Goal: Transaction & Acquisition: Purchase product/service

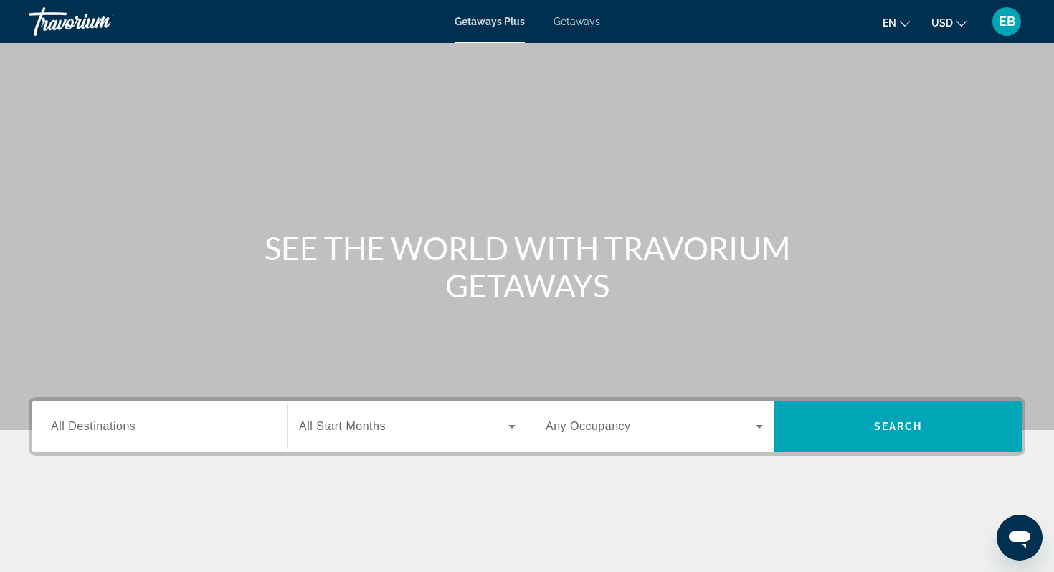
click at [574, 27] on div "Getaways Plus Getaways en English Español Français Italiano Português русский U…" at bounding box center [527, 21] width 1054 height 37
click at [578, 22] on span "Getaways" at bounding box center [576, 21] width 47 height 11
click at [180, 439] on div "Search widget" at bounding box center [159, 426] width 217 height 41
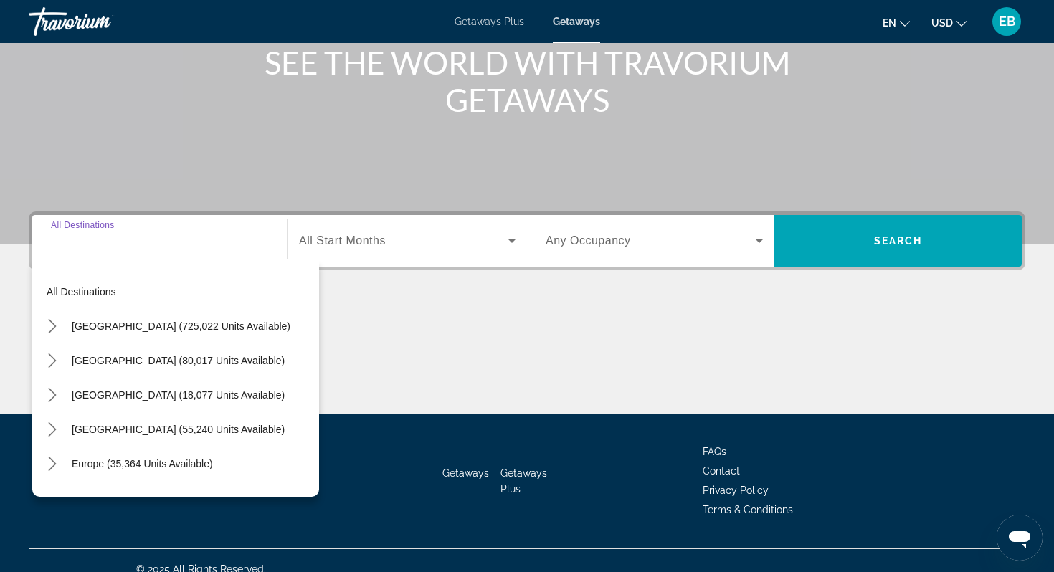
scroll to position [203, 0]
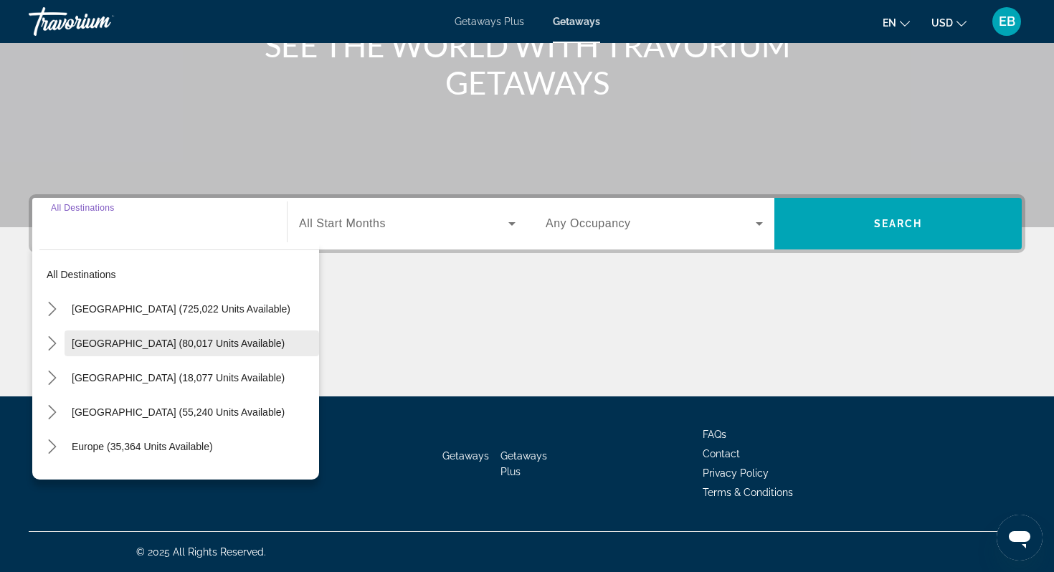
click at [168, 343] on span "Mexico (80,017 units available)" at bounding box center [178, 343] width 213 height 11
type input "**********"
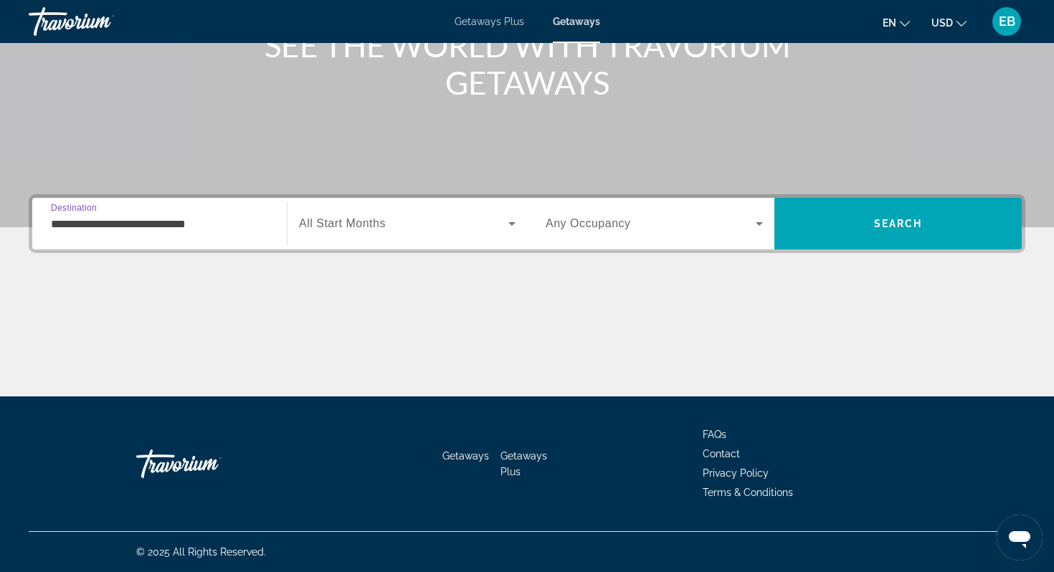
click at [382, 221] on span "All Start Months" at bounding box center [342, 223] width 87 height 12
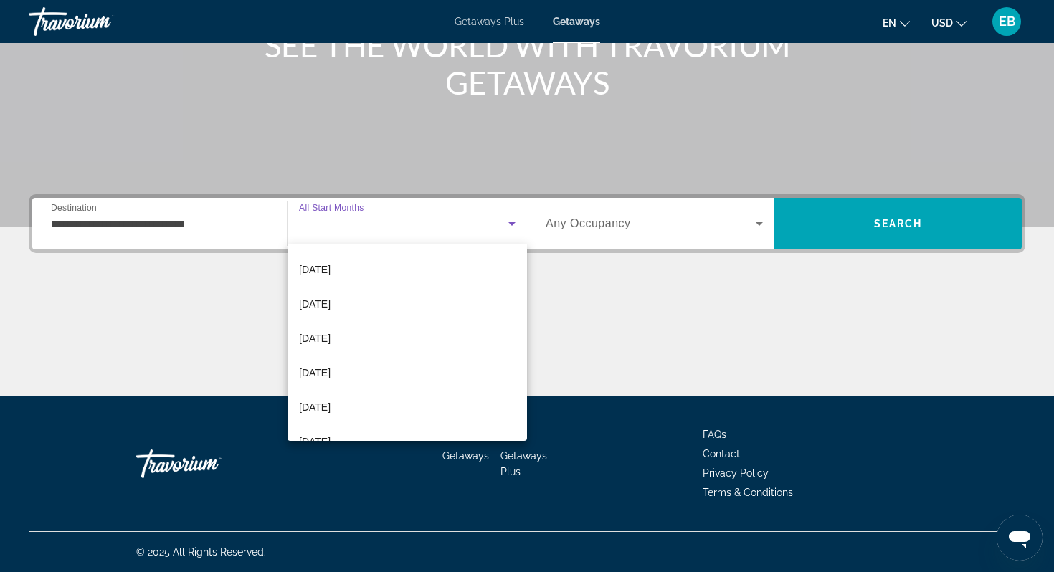
scroll to position [215, 0]
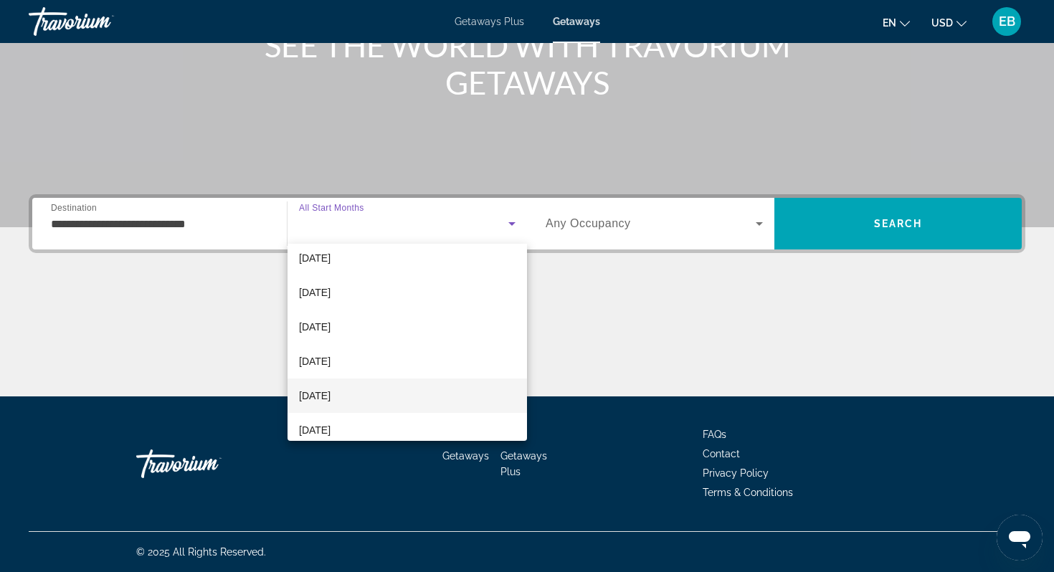
click at [360, 390] on mat-option "July 2026" at bounding box center [406, 396] width 239 height 34
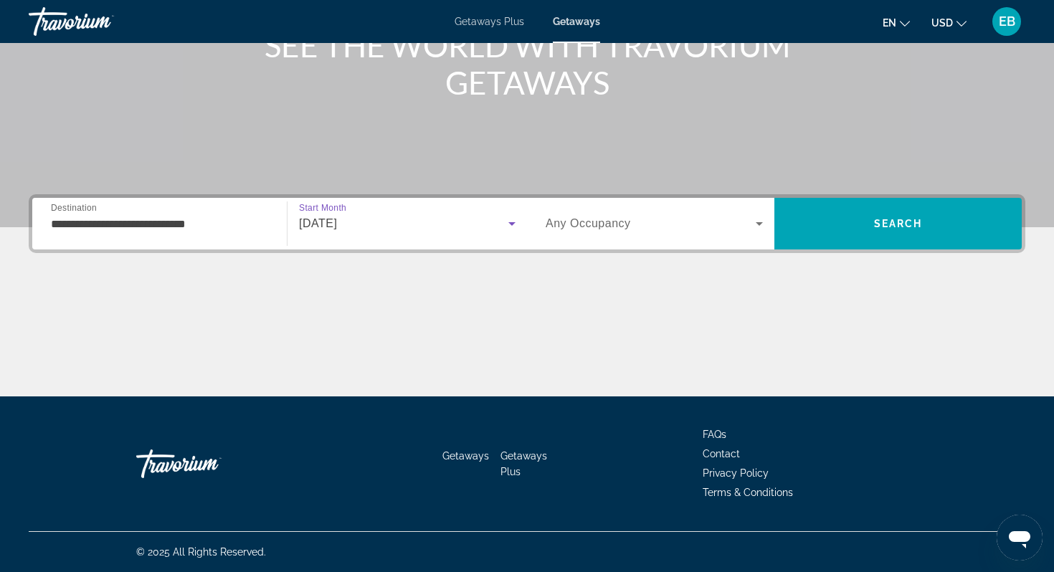
click at [617, 222] on span "Any Occupancy" at bounding box center [588, 223] width 85 height 12
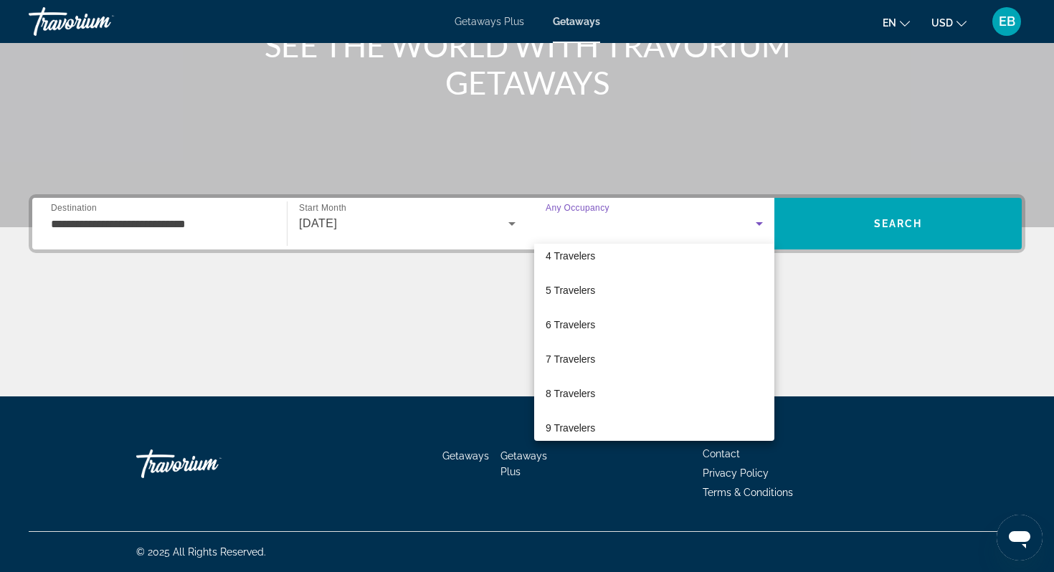
scroll to position [125, 0]
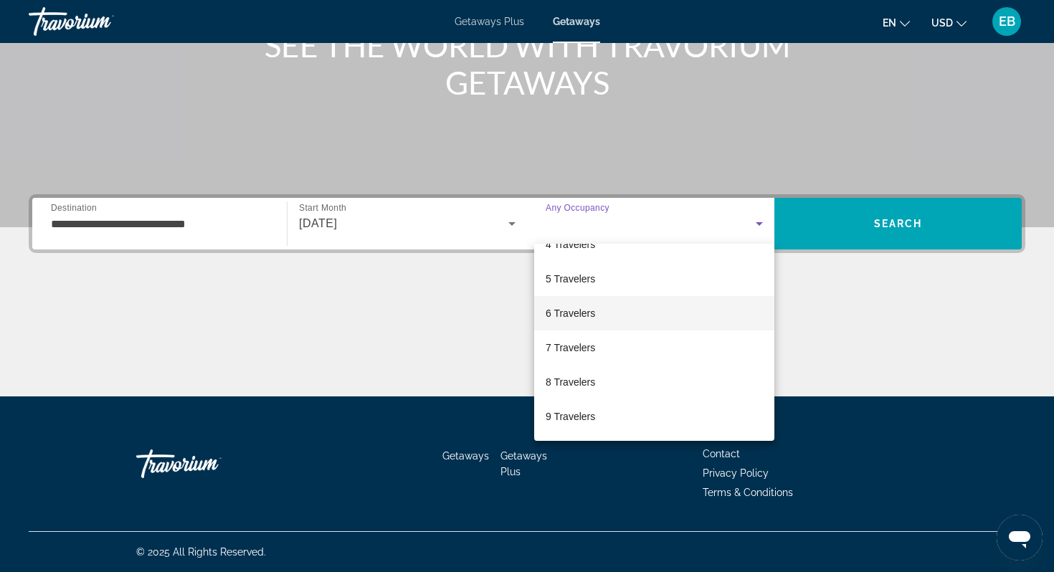
click at [596, 309] on mat-option "6 Travelers" at bounding box center [654, 313] width 240 height 34
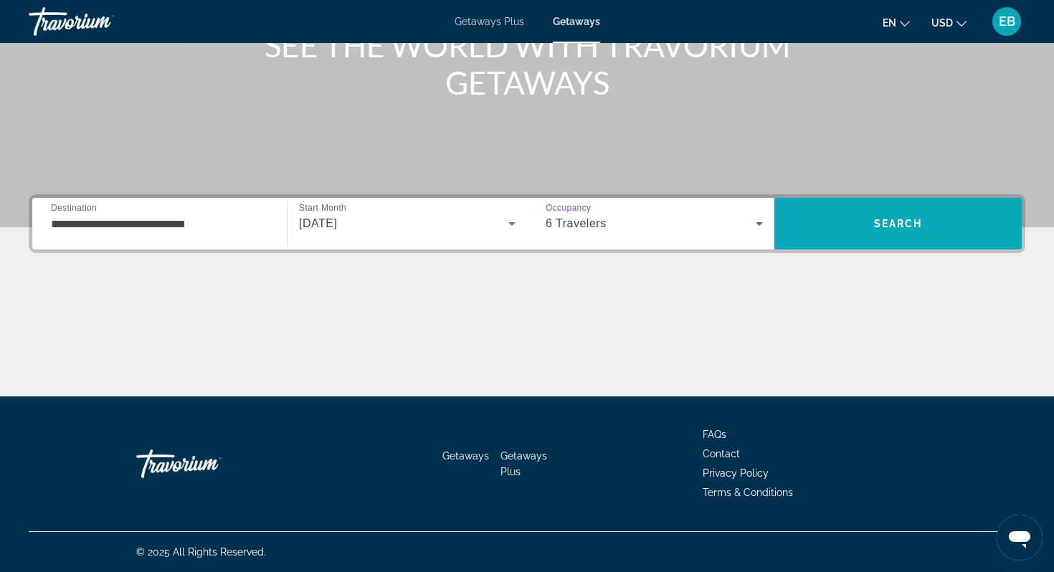
click at [913, 219] on span "Search" at bounding box center [898, 223] width 49 height 11
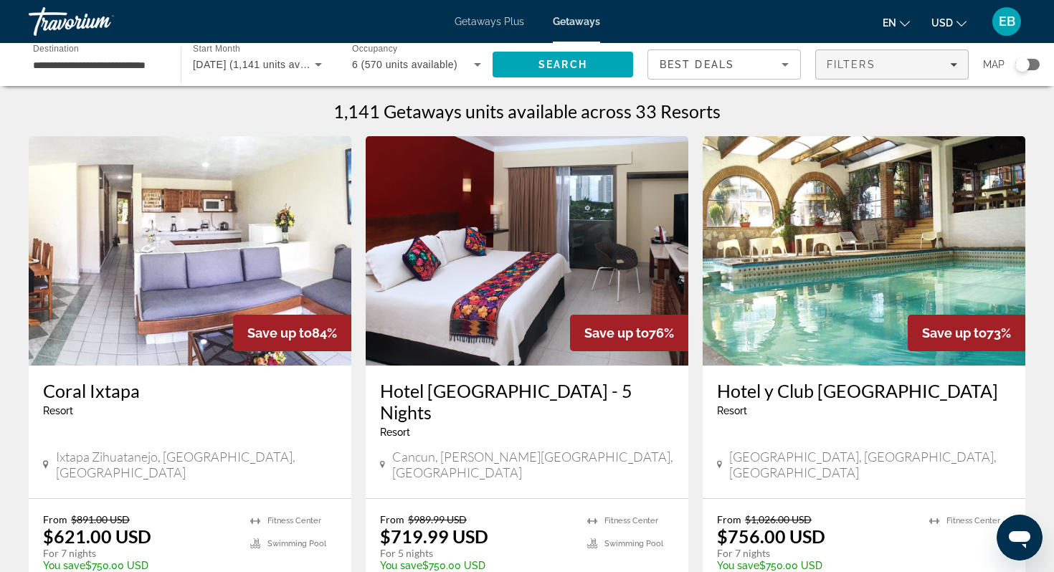
click at [867, 61] on span "Filters" at bounding box center [851, 64] width 49 height 11
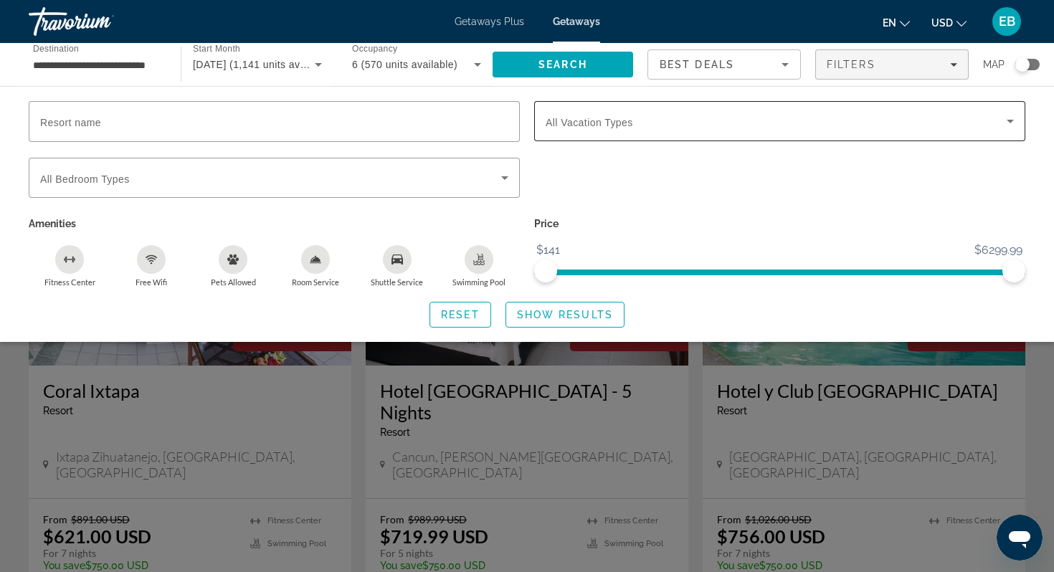
click at [615, 128] on span "All Vacation Types" at bounding box center [589, 122] width 87 height 11
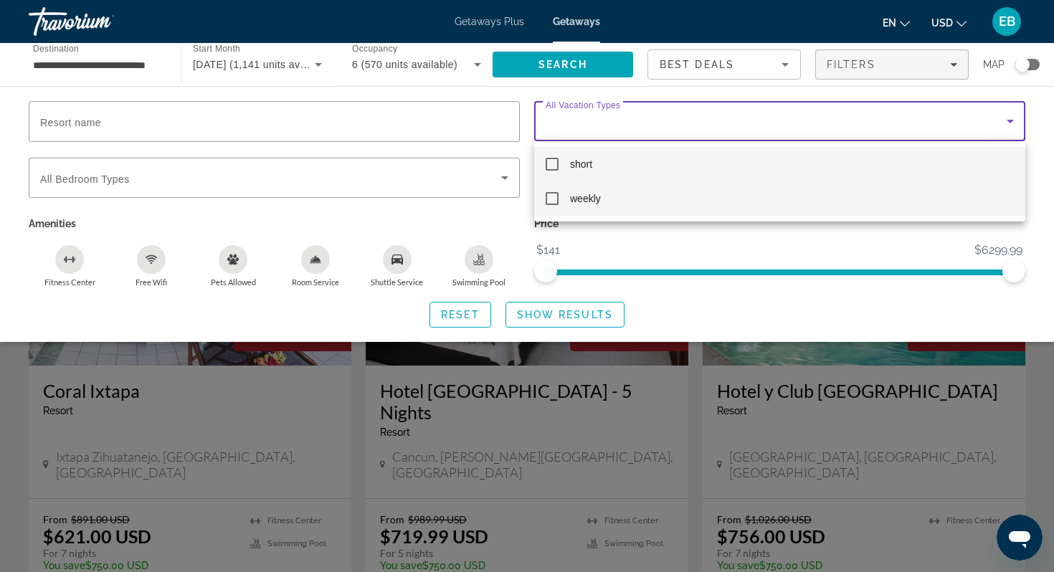
click at [557, 198] on mat-pseudo-checkbox at bounding box center [552, 198] width 13 height 13
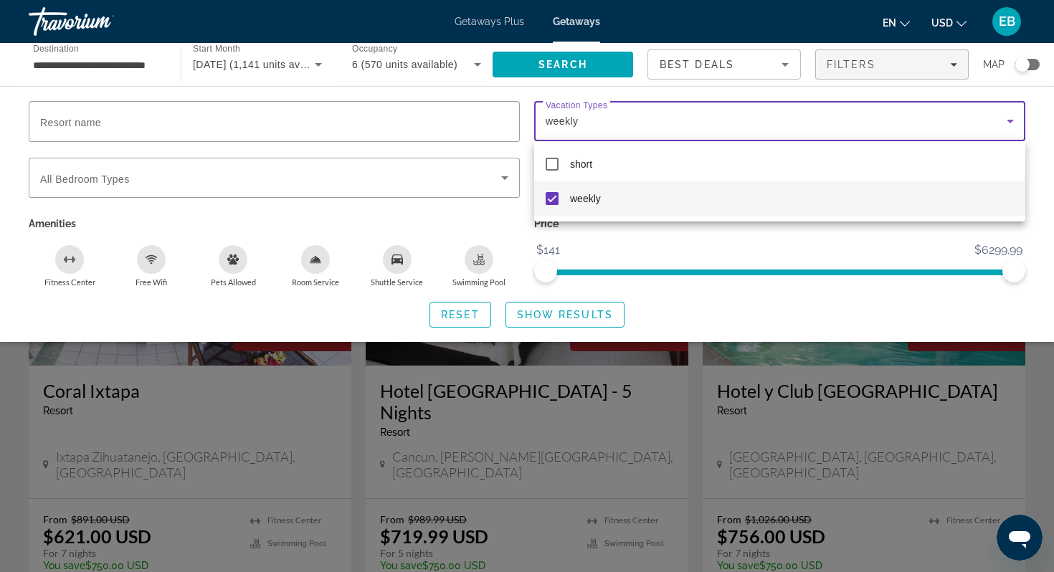
click at [597, 315] on div at bounding box center [527, 286] width 1054 height 572
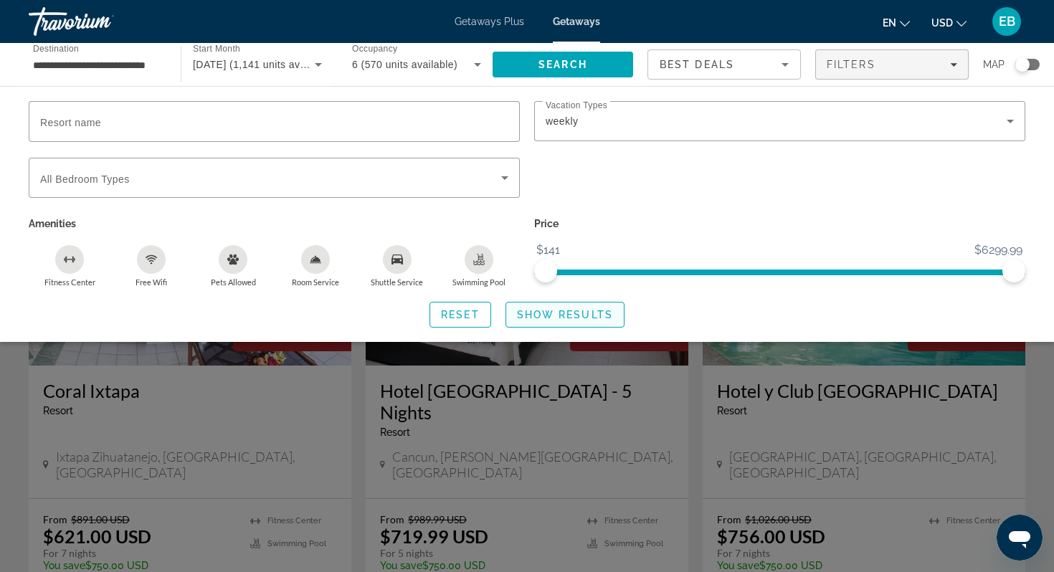
click at [561, 313] on span "Show Results" at bounding box center [565, 314] width 96 height 11
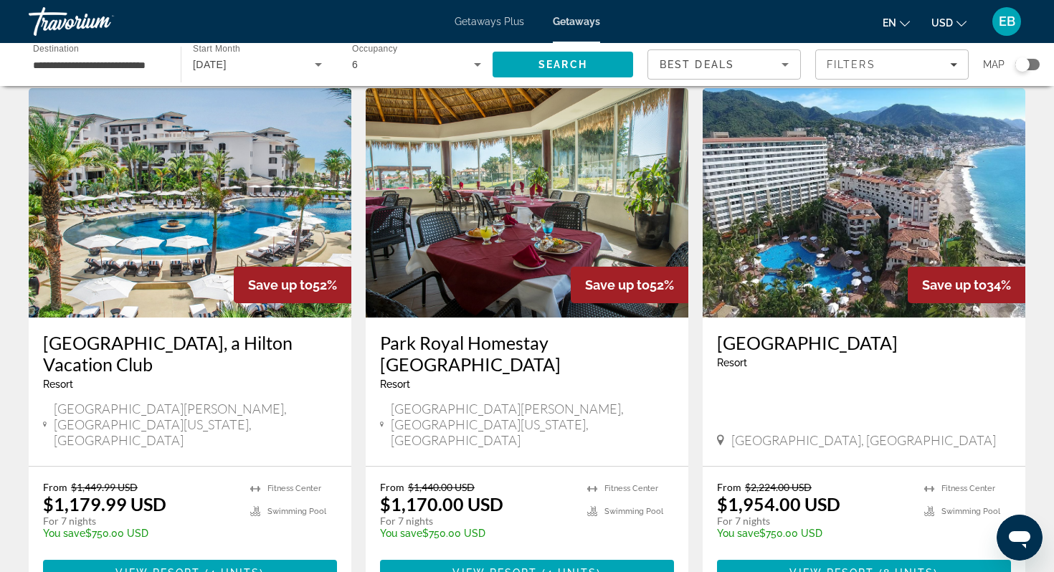
scroll to position [1604, 0]
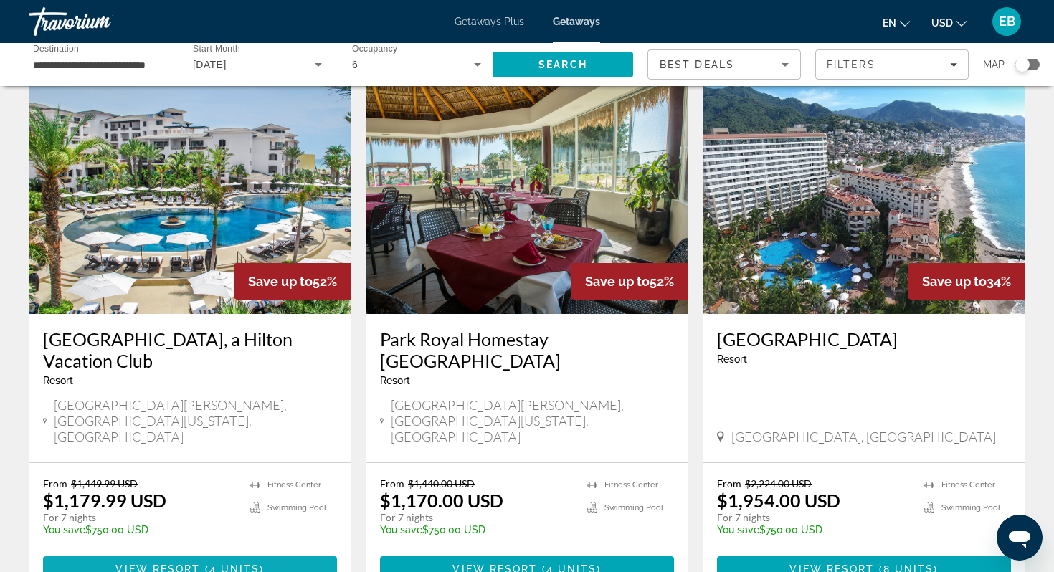
click at [242, 552] on span "Main content" at bounding box center [190, 569] width 294 height 34
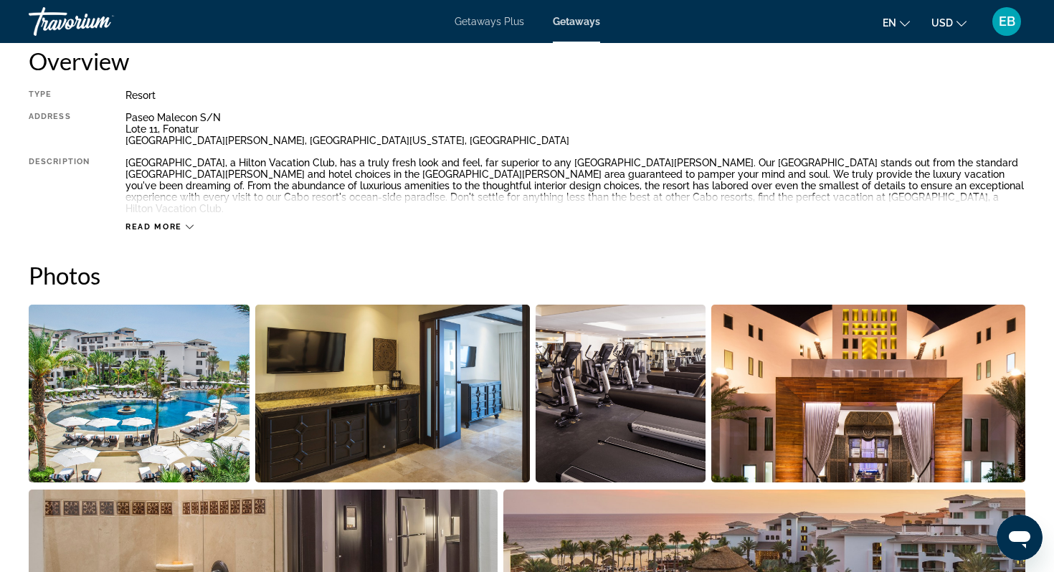
scroll to position [495, 0]
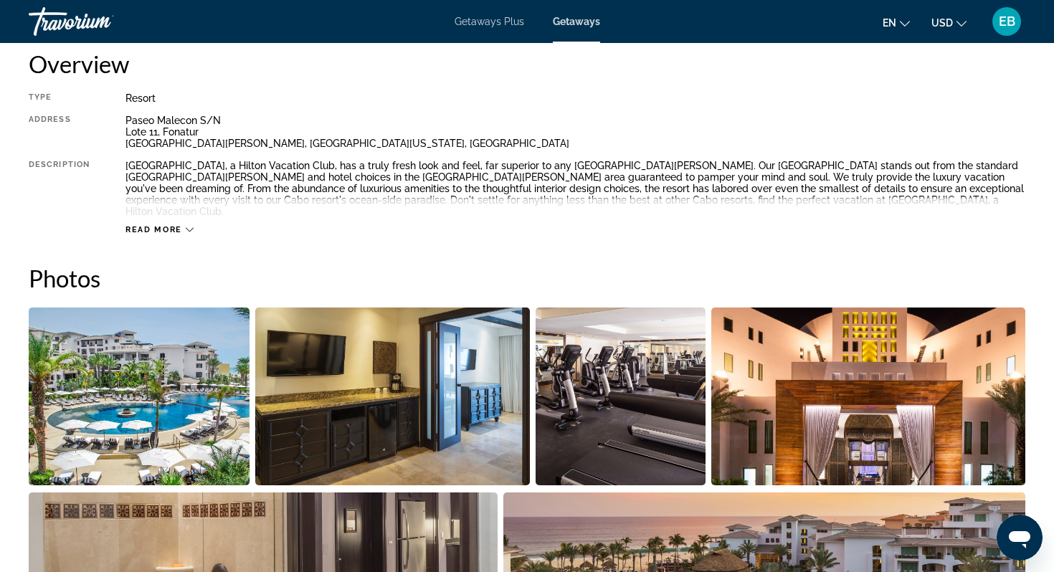
click at [139, 225] on span "Read more" at bounding box center [153, 229] width 57 height 9
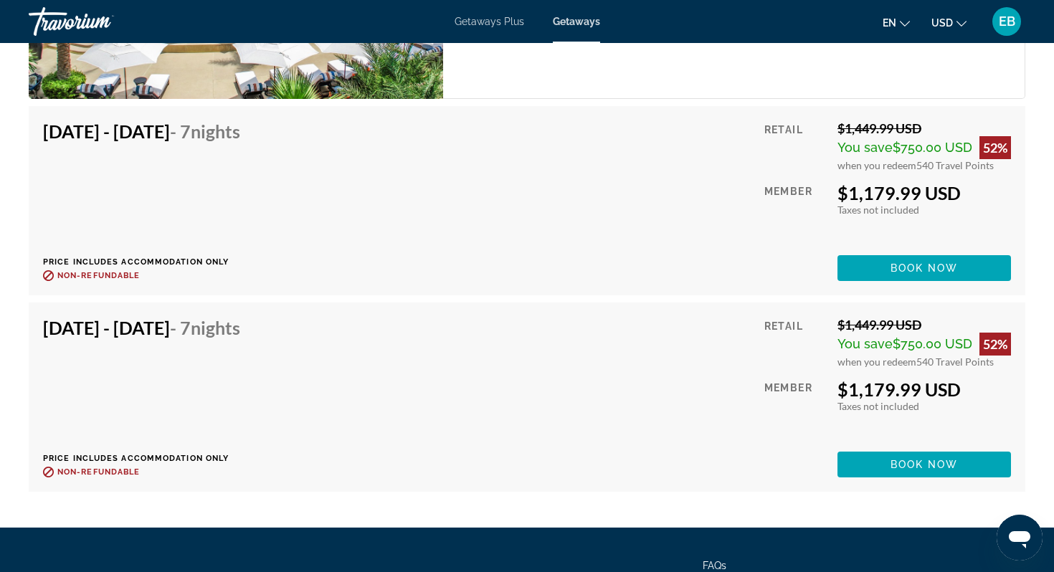
scroll to position [2579, 0]
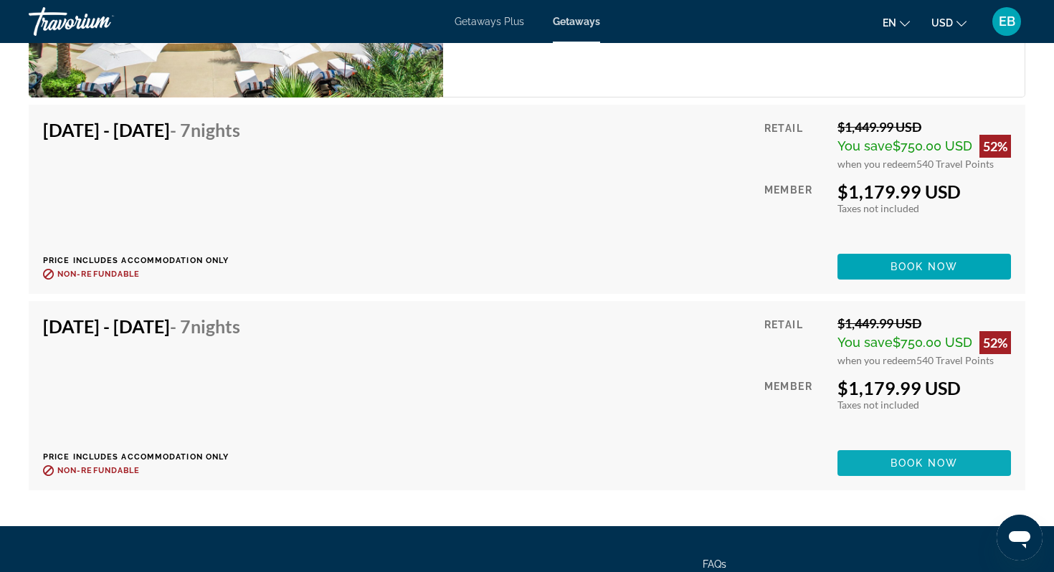
click at [900, 457] on span "Book now" at bounding box center [924, 462] width 68 height 11
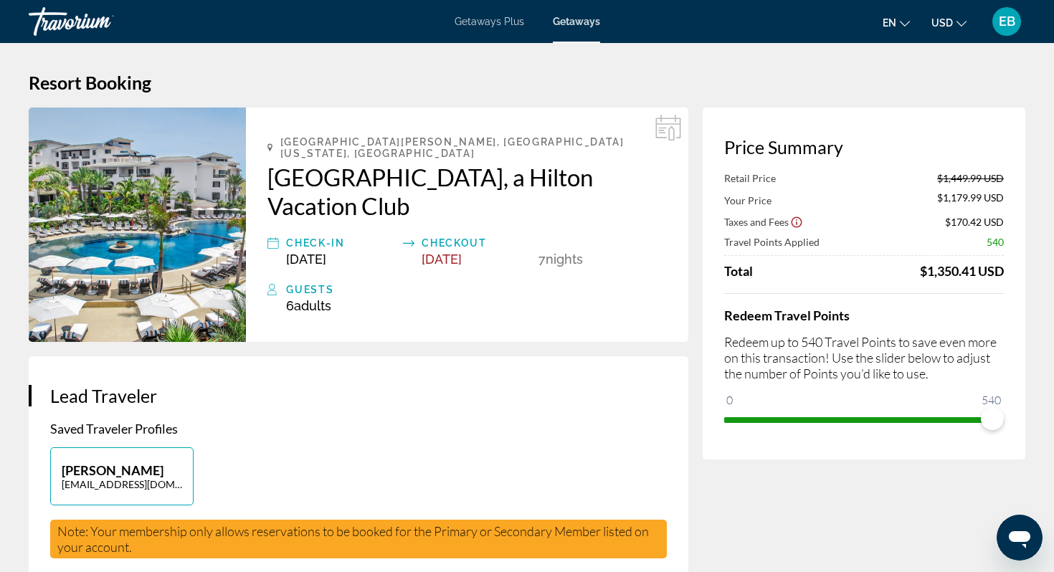
click at [725, 418] on div "Price Summary Retail Price $1,449.99 USD Your Price $1,179.99 USD Taxes and Fee…" at bounding box center [864, 284] width 323 height 352
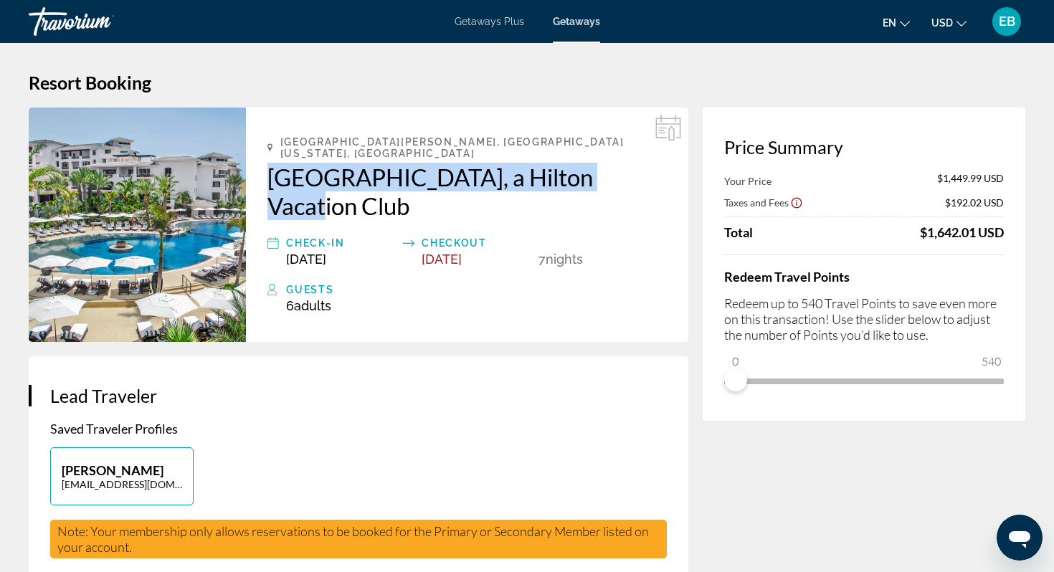
drag, startPoint x: 267, startPoint y: 160, endPoint x: 624, endPoint y: 161, distance: 357.7
click at [624, 161] on div "San José del Cabo, Baja California Sur, Mexico Cabo Azul, a Hilton Vacation Clu…" at bounding box center [467, 225] width 442 height 234
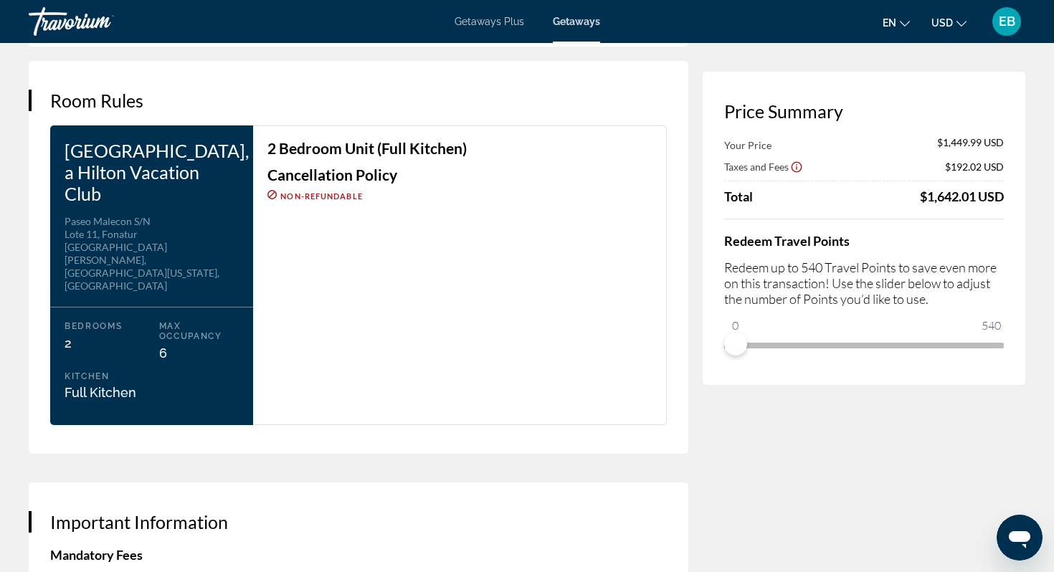
scroll to position [1804, 0]
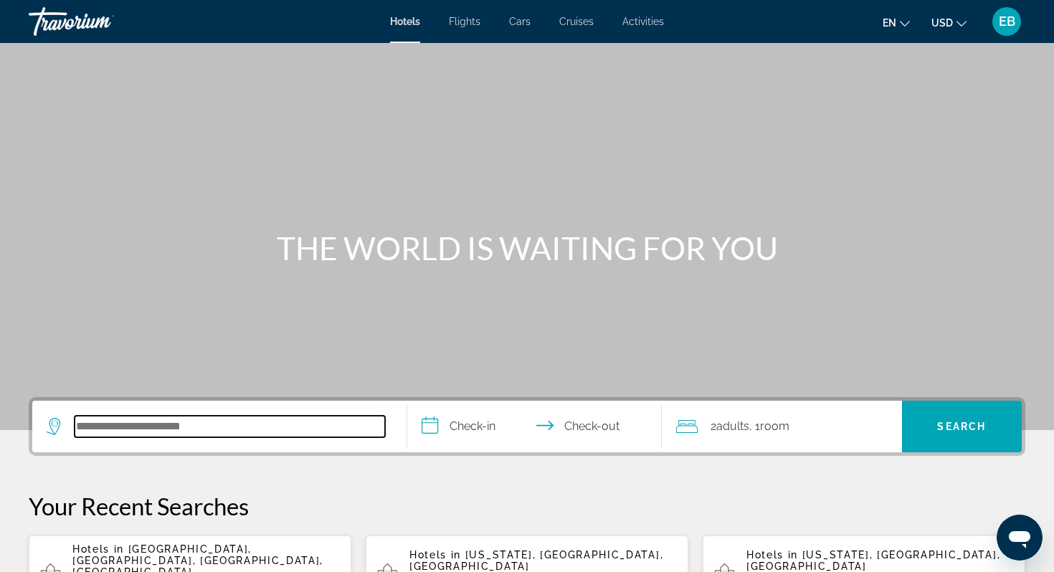
click at [219, 431] on input "Search hotel destination" at bounding box center [230, 427] width 310 height 22
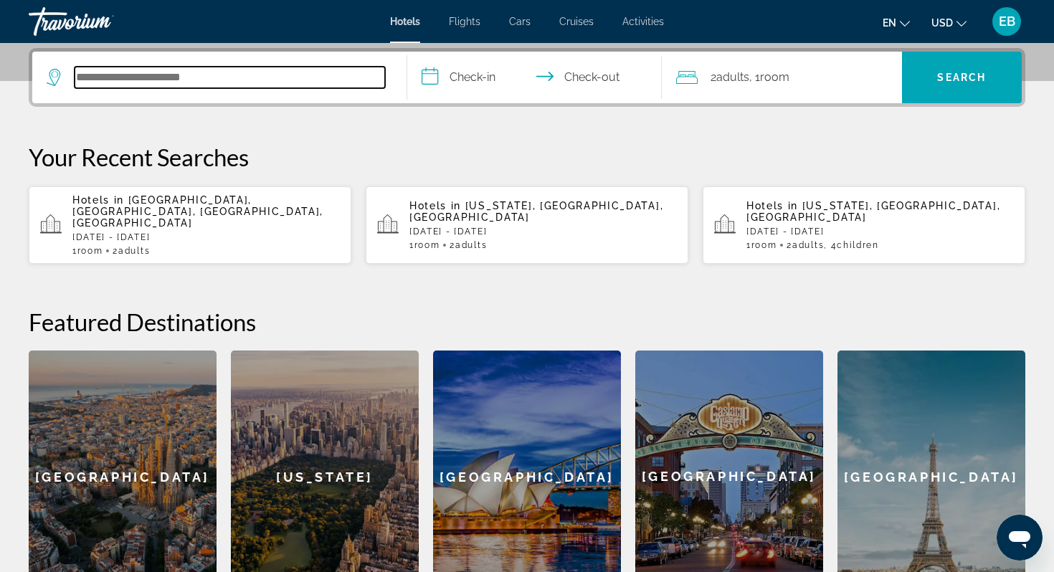
scroll to position [351, 0]
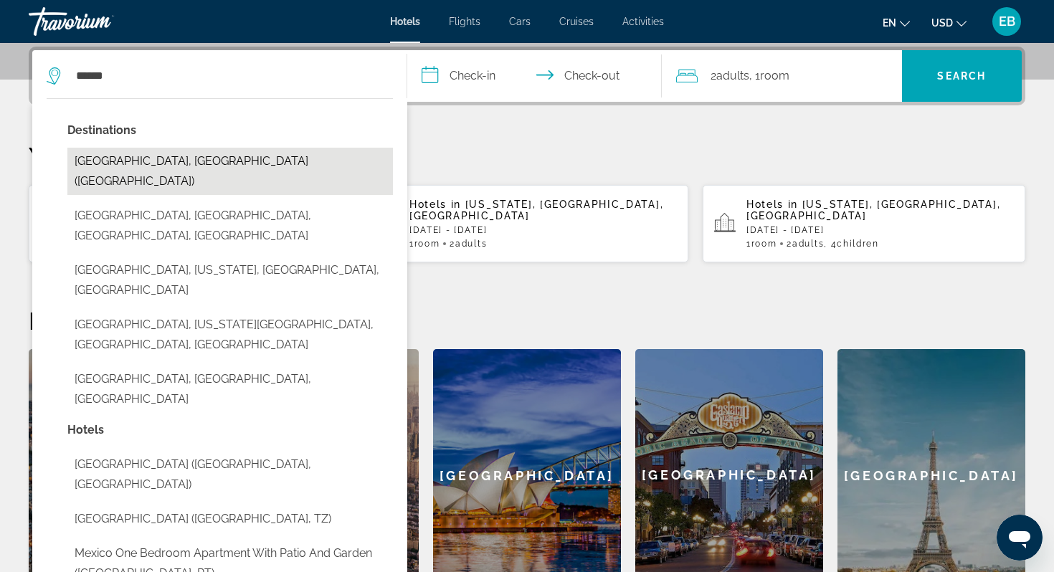
click at [221, 163] on button "[GEOGRAPHIC_DATA], [GEOGRAPHIC_DATA] ([GEOGRAPHIC_DATA])" at bounding box center [229, 171] width 325 height 47
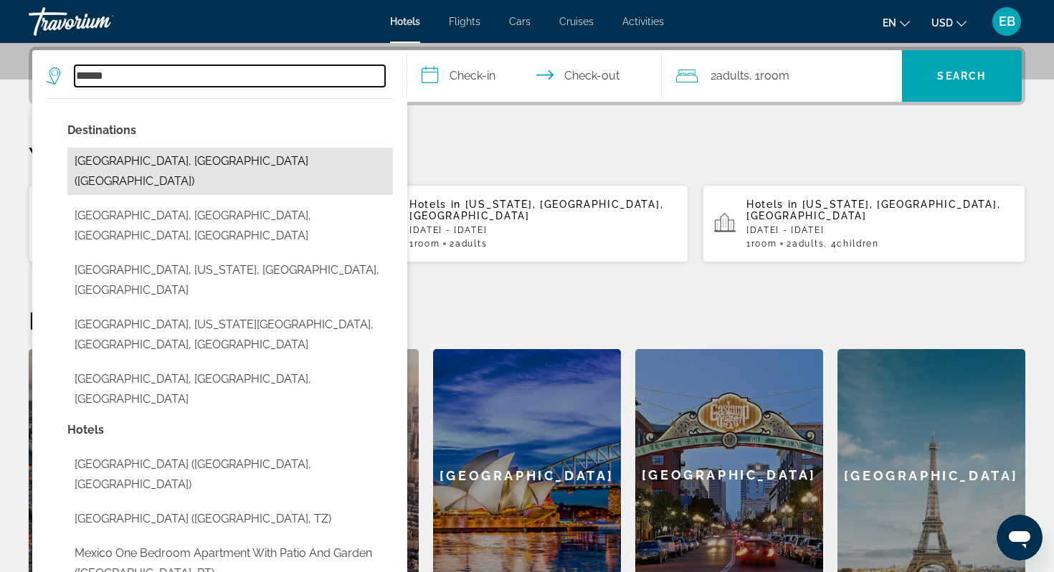
type input "**********"
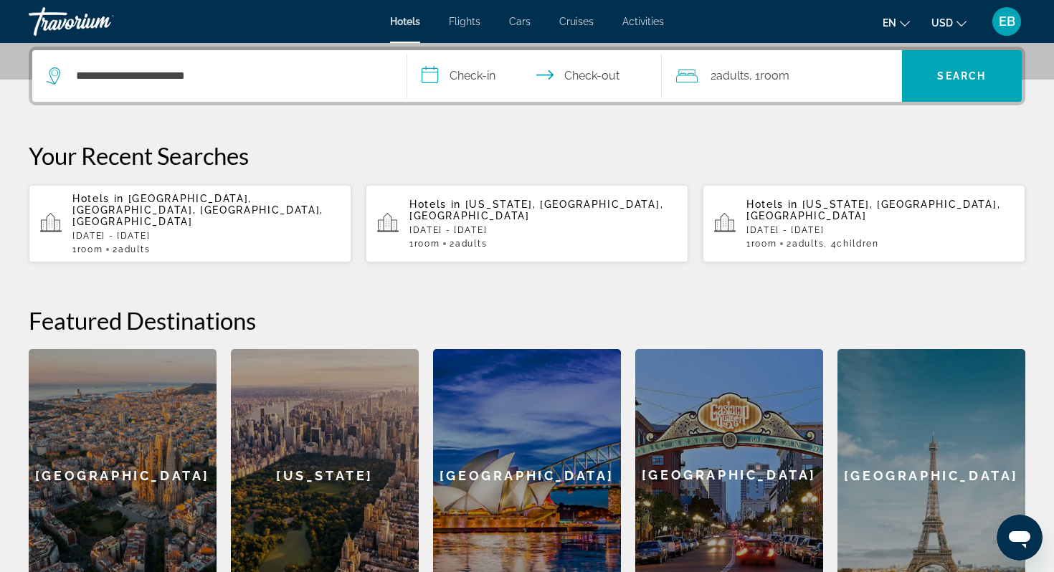
click at [485, 72] on input "**********" at bounding box center [537, 78] width 260 height 56
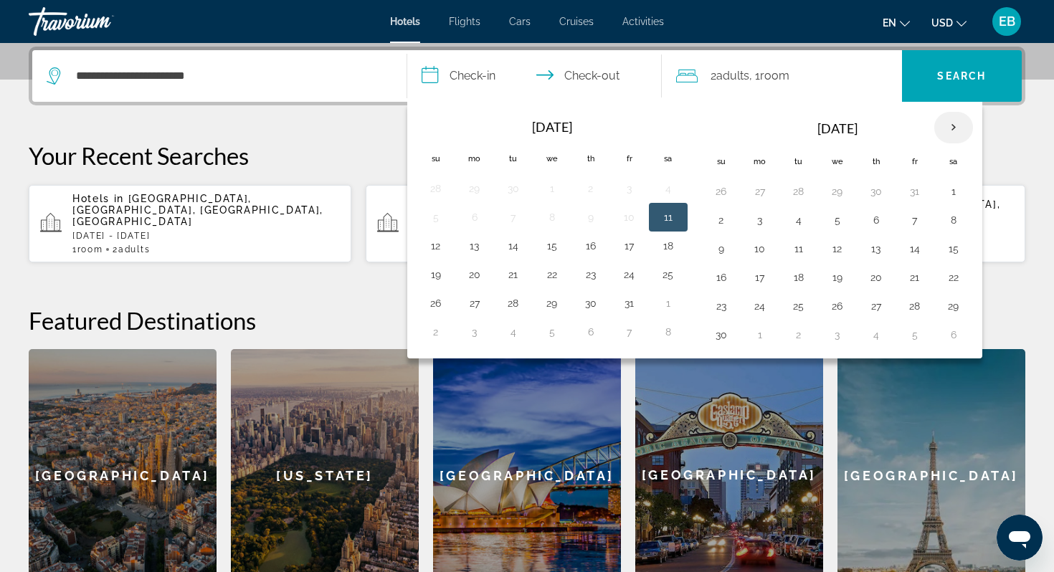
click at [953, 127] on th "Next month" at bounding box center [953, 128] width 39 height 32
click at [953, 277] on button "27" at bounding box center [953, 277] width 23 height 20
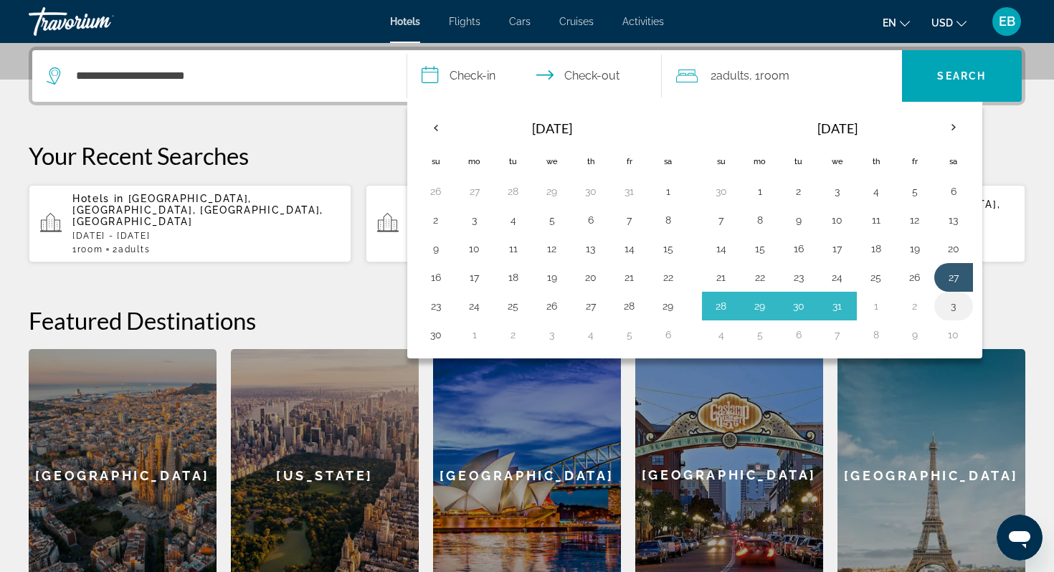
click at [956, 305] on button "3" at bounding box center [953, 306] width 23 height 20
type input "**********"
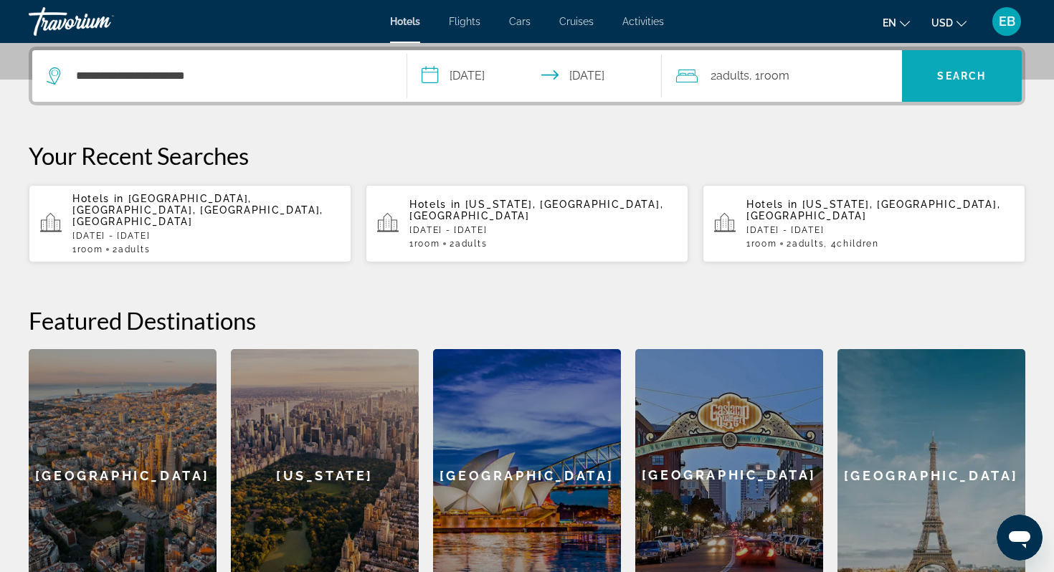
click at [951, 82] on span "Search" at bounding box center [962, 76] width 120 height 34
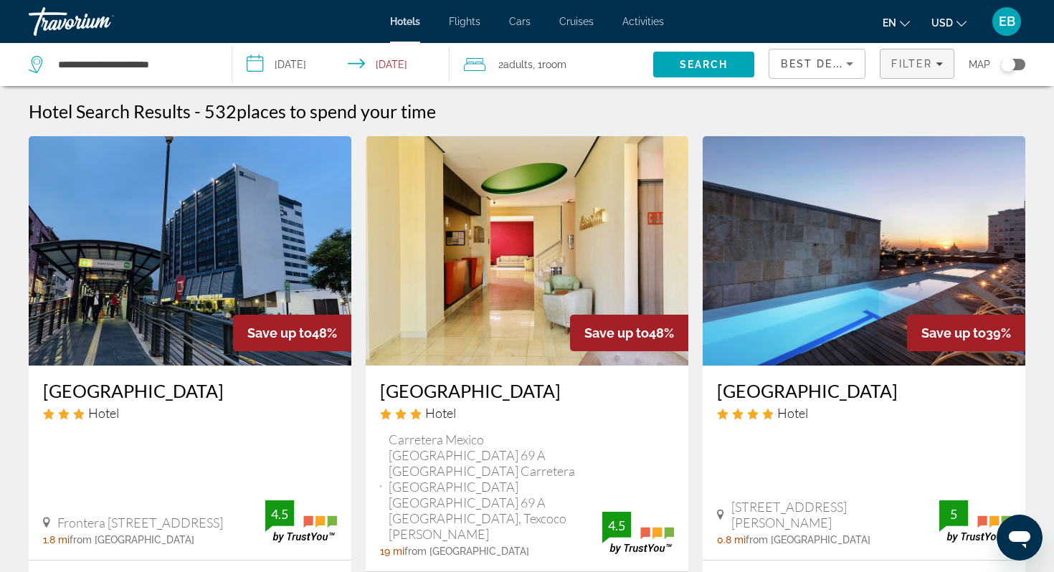
click at [903, 63] on span "Filter" at bounding box center [911, 63] width 41 height 11
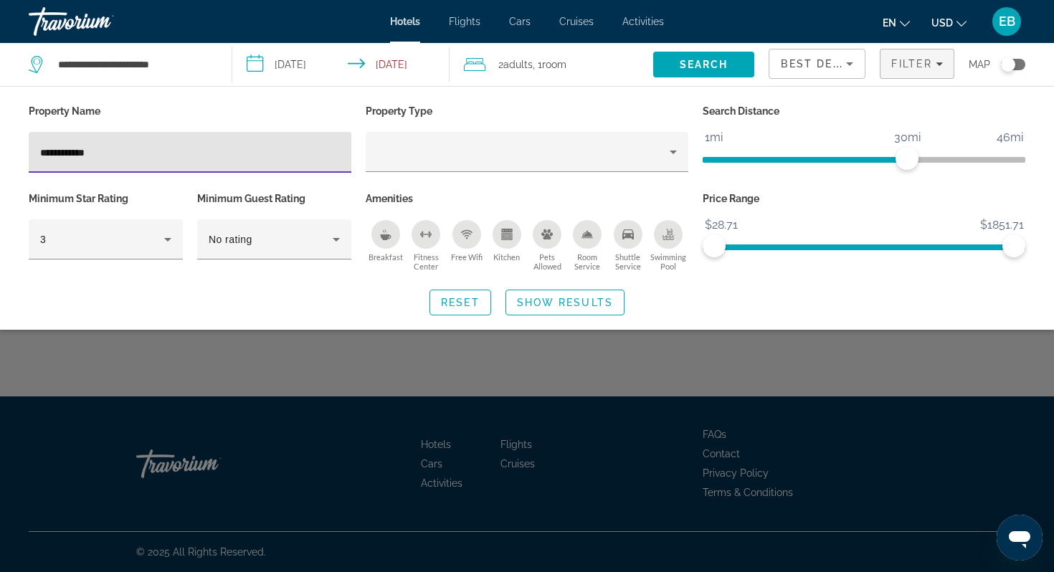
type input "**********"
click at [551, 306] on span "Show Results" at bounding box center [565, 302] width 96 height 11
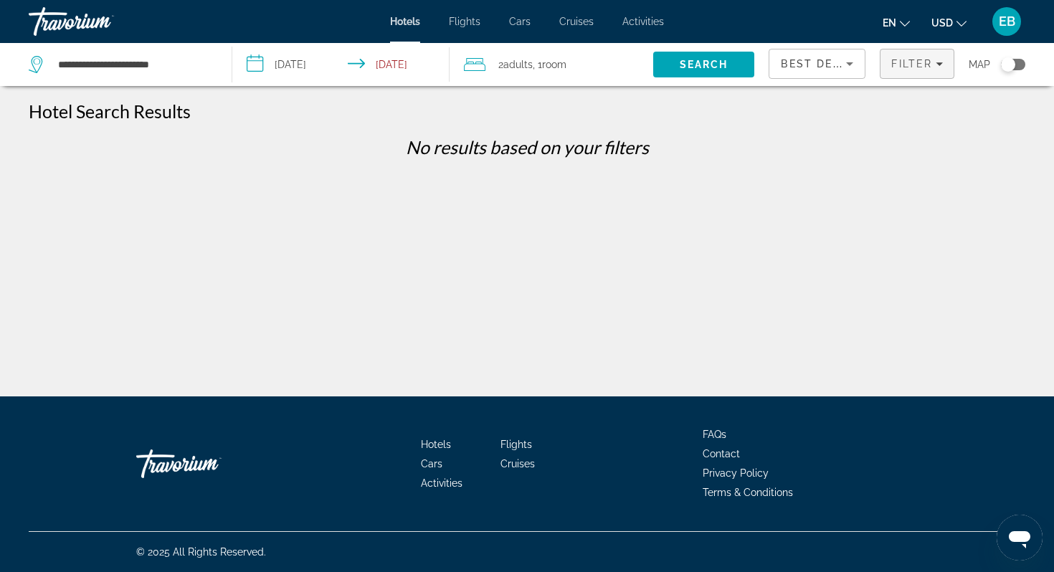
click at [900, 64] on span "Filter" at bounding box center [911, 63] width 41 height 11
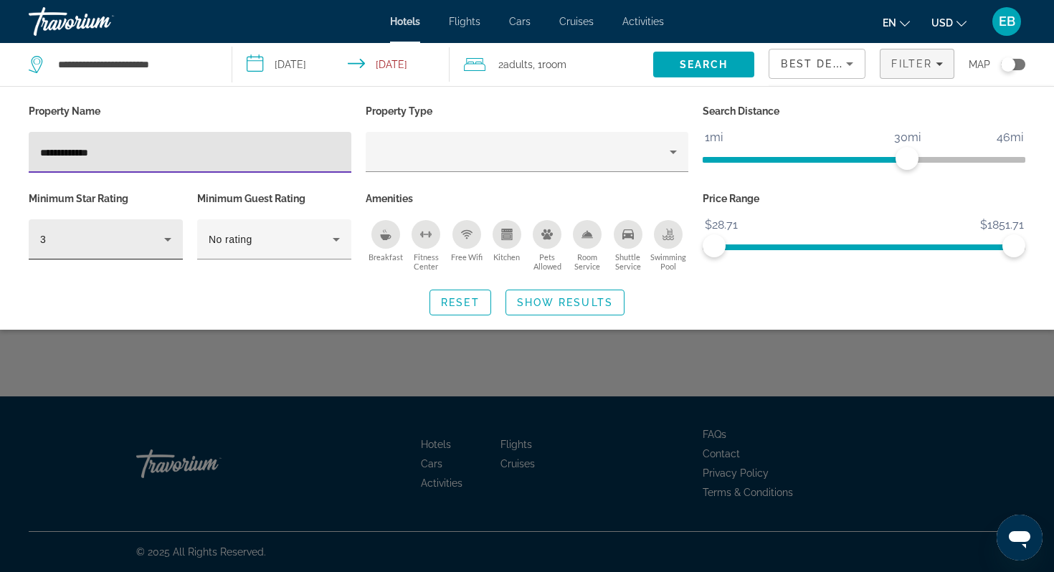
click at [164, 242] on icon "Hotel Filters" at bounding box center [167, 239] width 17 height 17
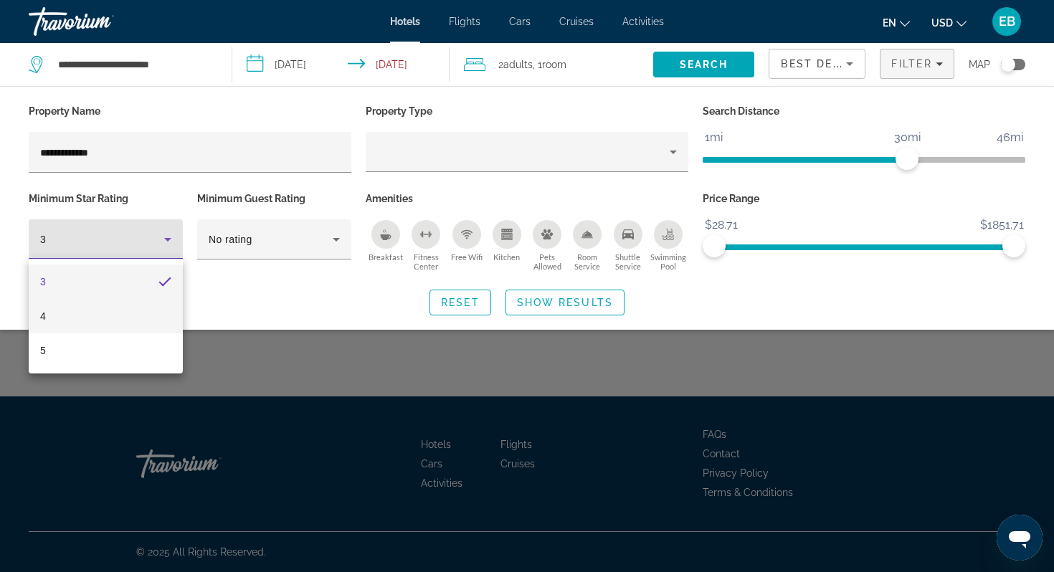
click at [133, 323] on mat-option "4" at bounding box center [106, 316] width 154 height 34
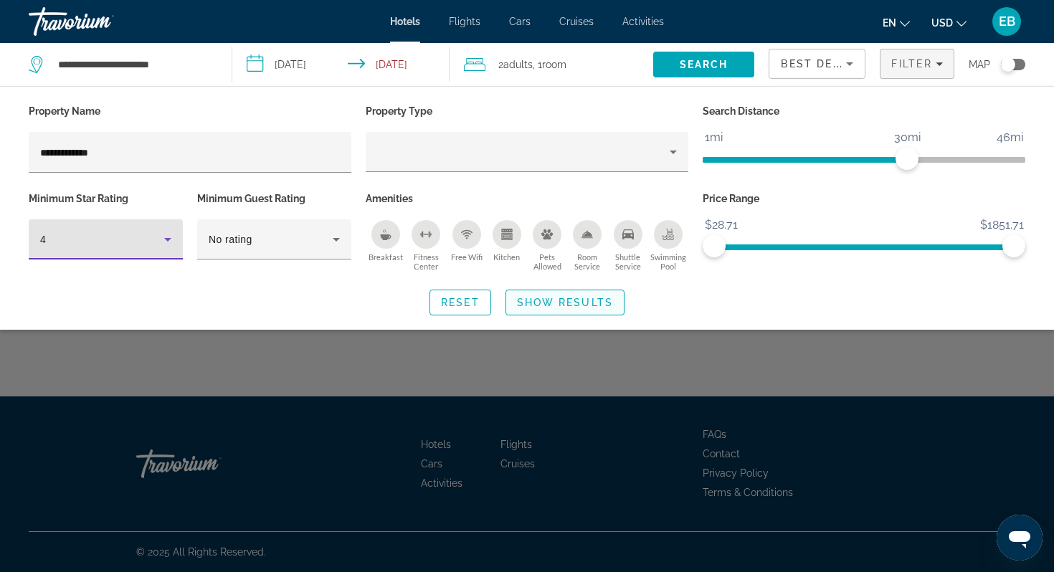
click at [553, 302] on span "Show Results" at bounding box center [565, 302] width 96 height 11
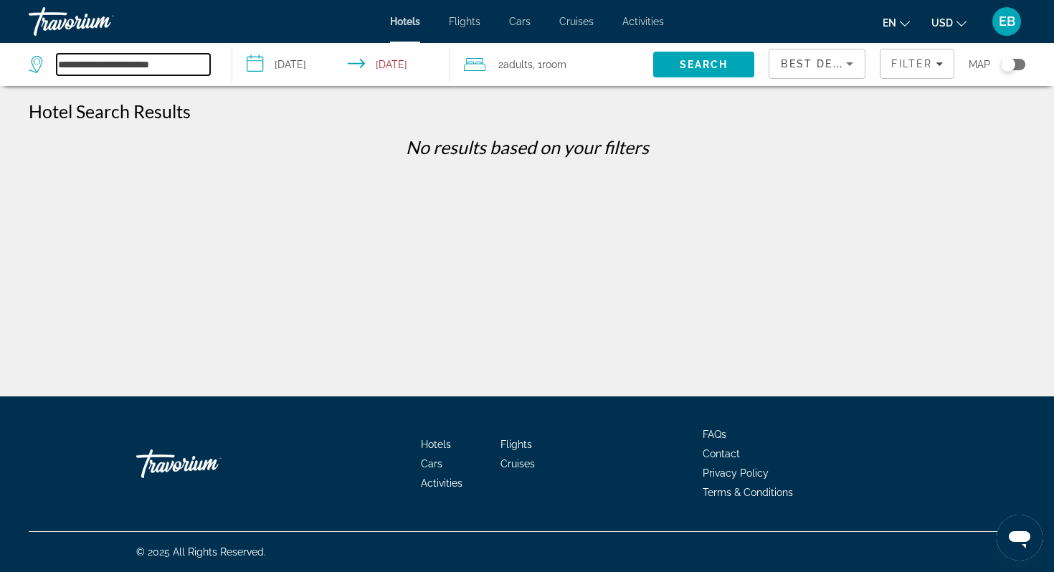
click at [194, 72] on input "**********" at bounding box center [133, 65] width 153 height 22
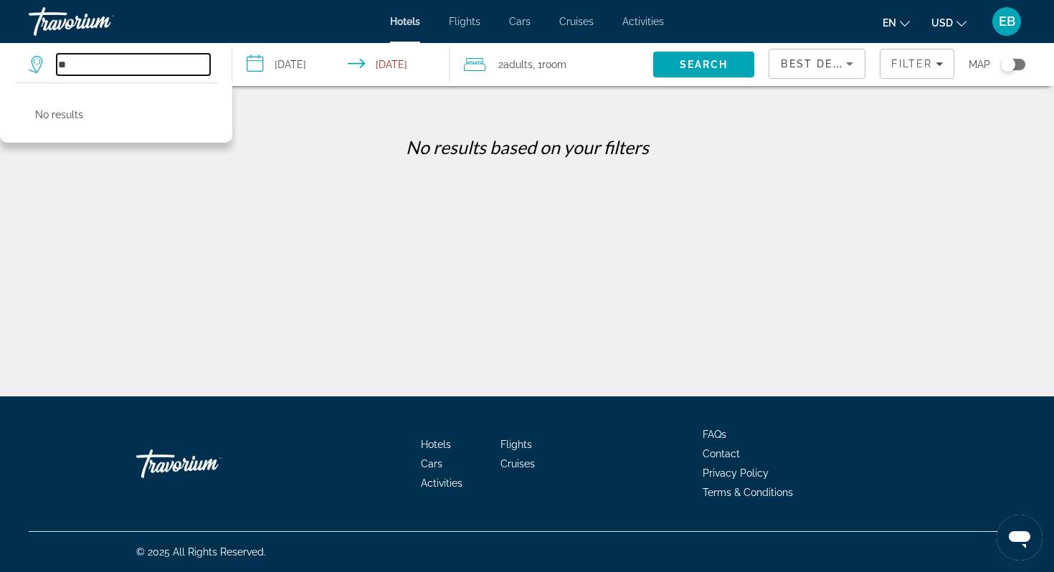
type input "*"
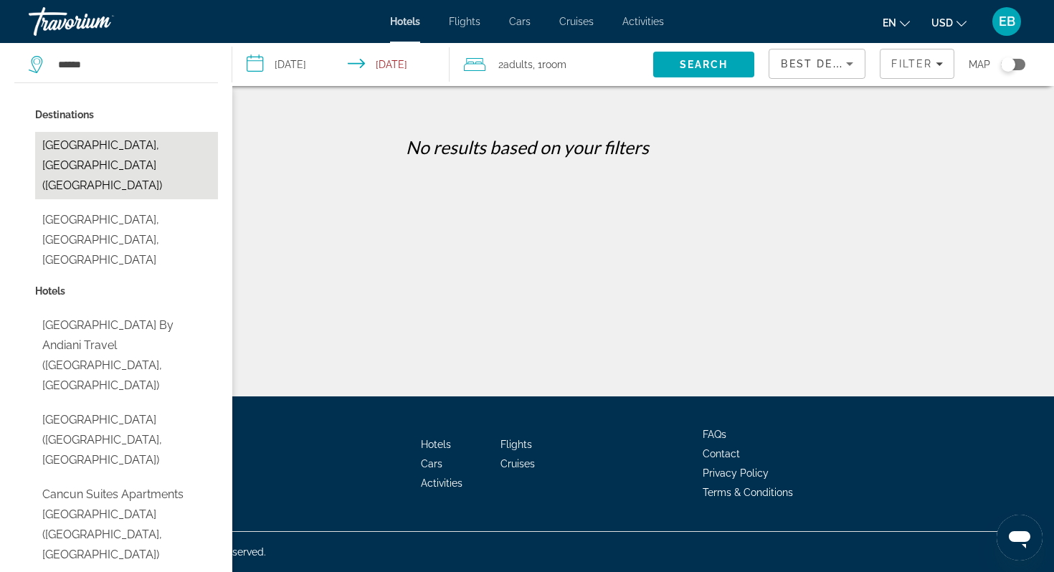
click at [140, 138] on button "[GEOGRAPHIC_DATA], [GEOGRAPHIC_DATA] ([GEOGRAPHIC_DATA])" at bounding box center [126, 165] width 183 height 67
type input "**********"
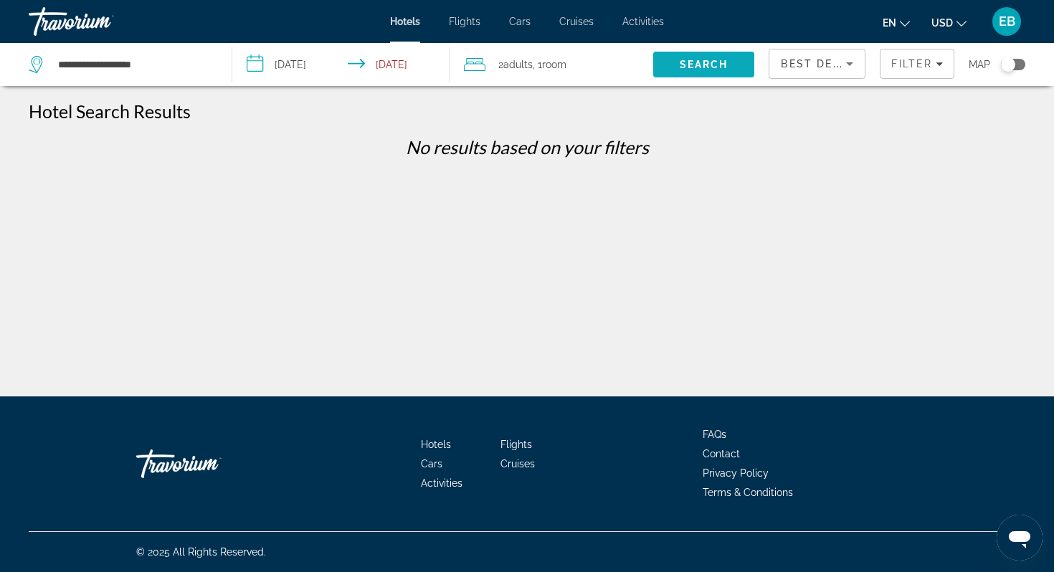
click at [689, 65] on span "Search" at bounding box center [704, 64] width 49 height 11
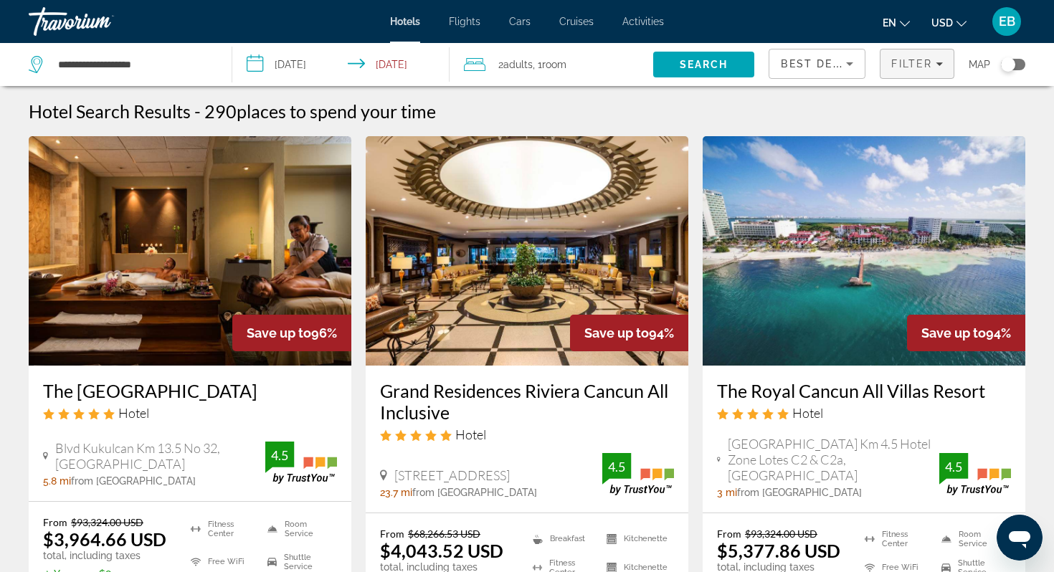
click at [920, 71] on span "Filters" at bounding box center [916, 64] width 73 height 34
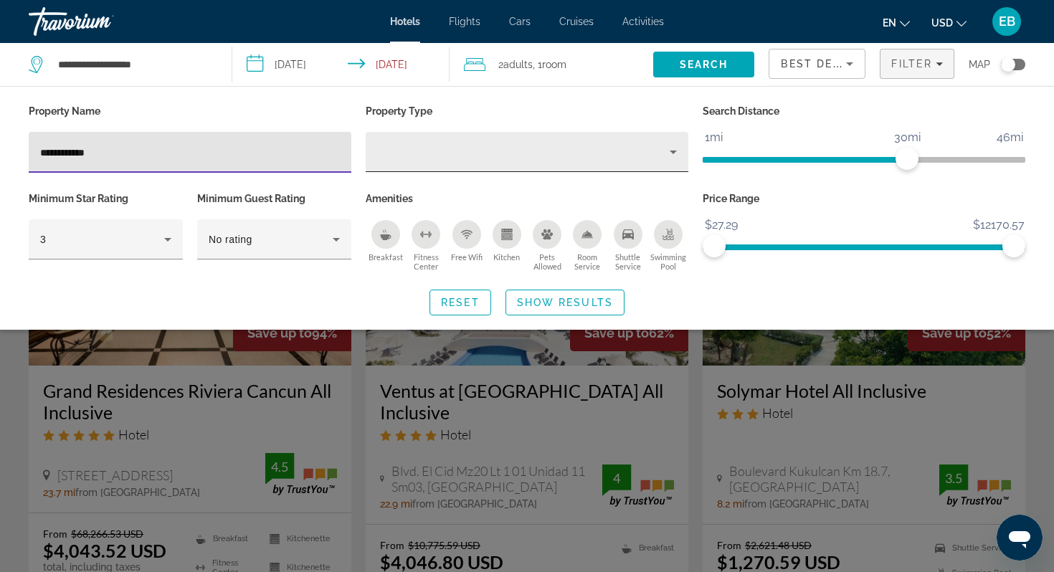
type input "**********"
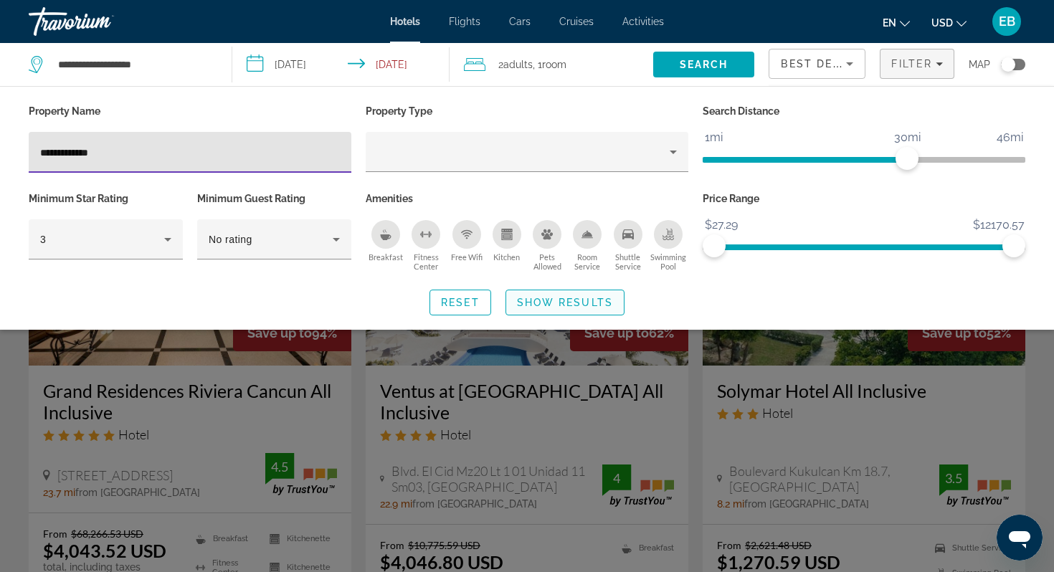
click at [573, 295] on span "Search widget" at bounding box center [565, 302] width 118 height 34
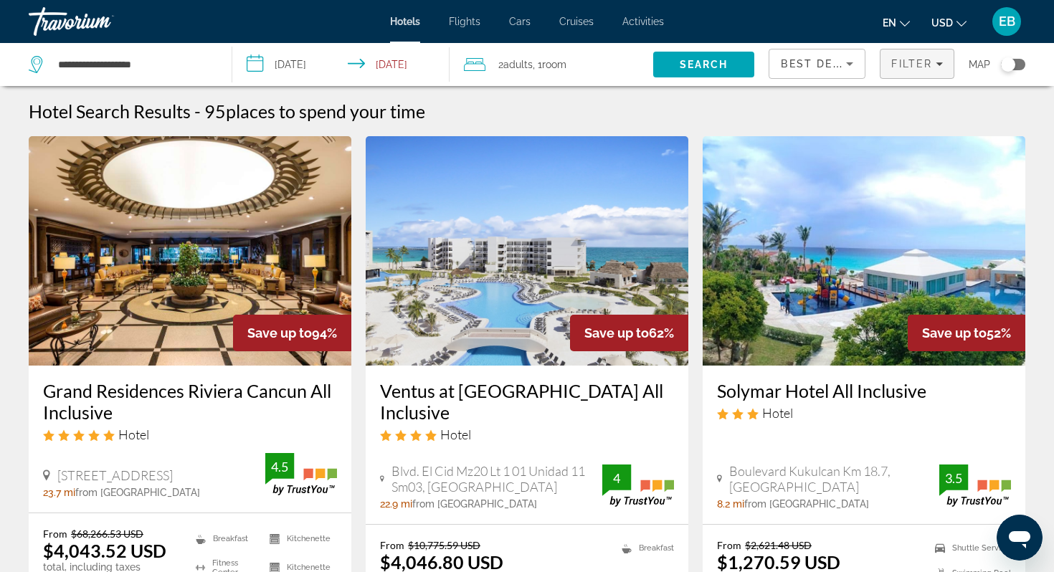
click at [920, 70] on span "Filters" at bounding box center [916, 64] width 73 height 34
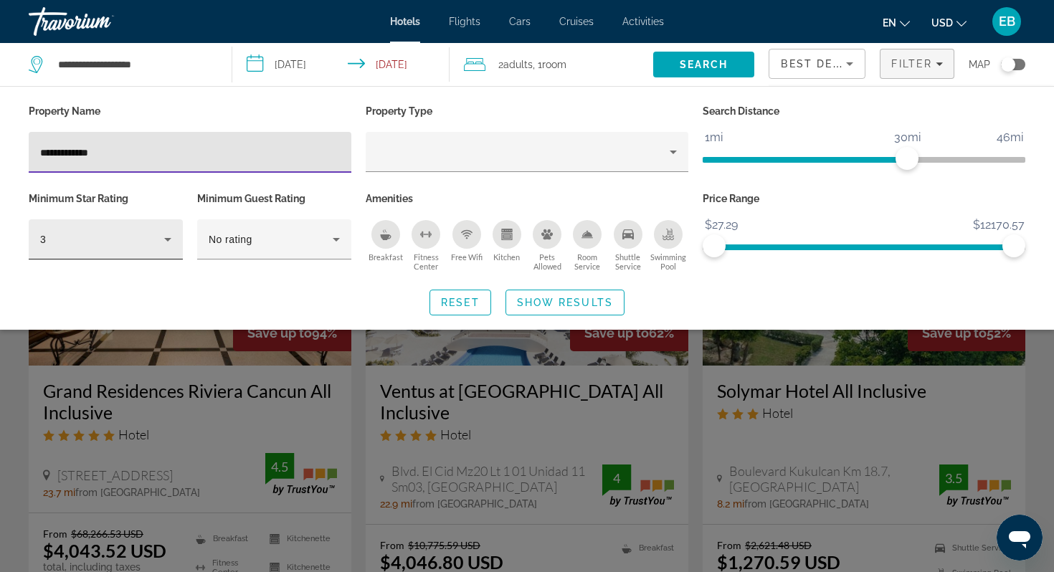
click at [171, 239] on icon "Hotel Filters" at bounding box center [167, 239] width 17 height 17
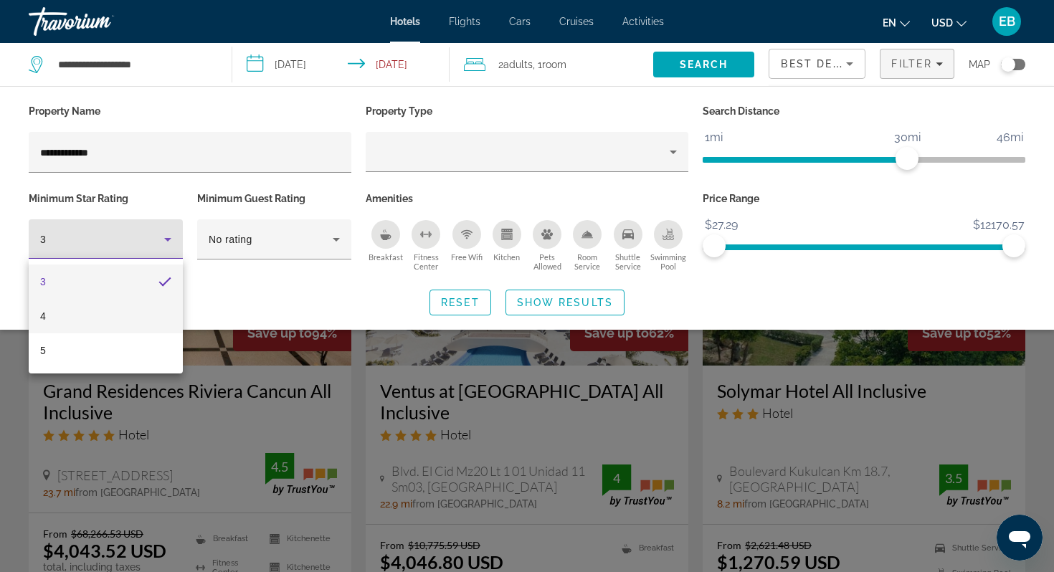
click at [123, 321] on mat-option "4" at bounding box center [106, 316] width 154 height 34
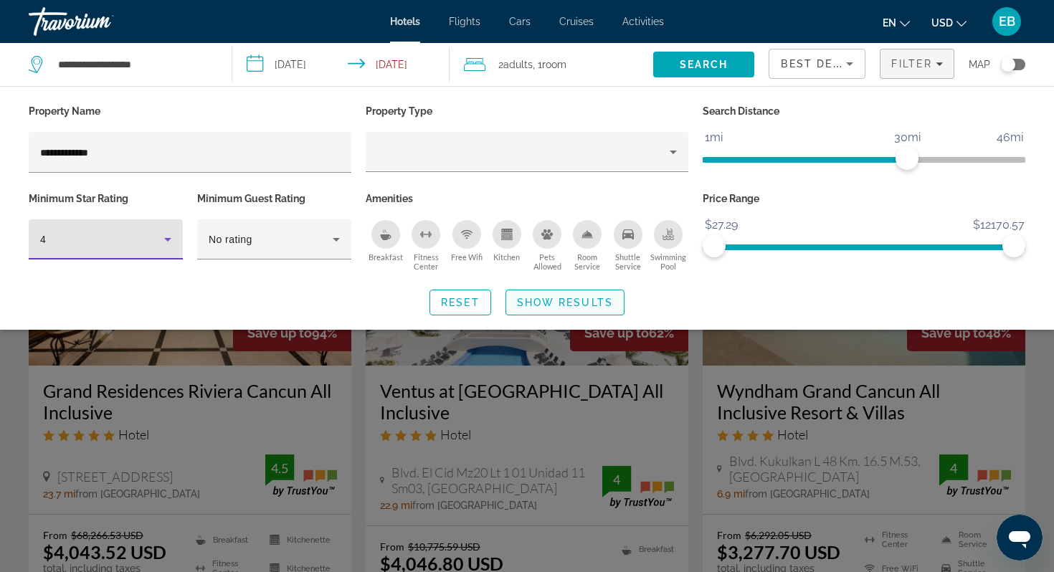
click at [595, 300] on span "Show Results" at bounding box center [565, 302] width 96 height 11
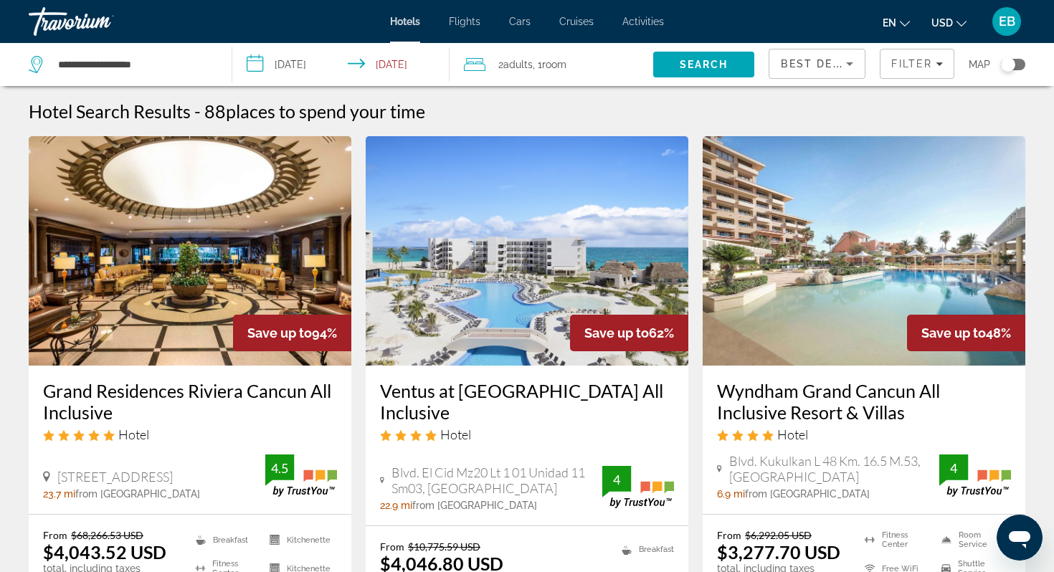
click at [829, 65] on span "Best Deals" at bounding box center [818, 63] width 75 height 11
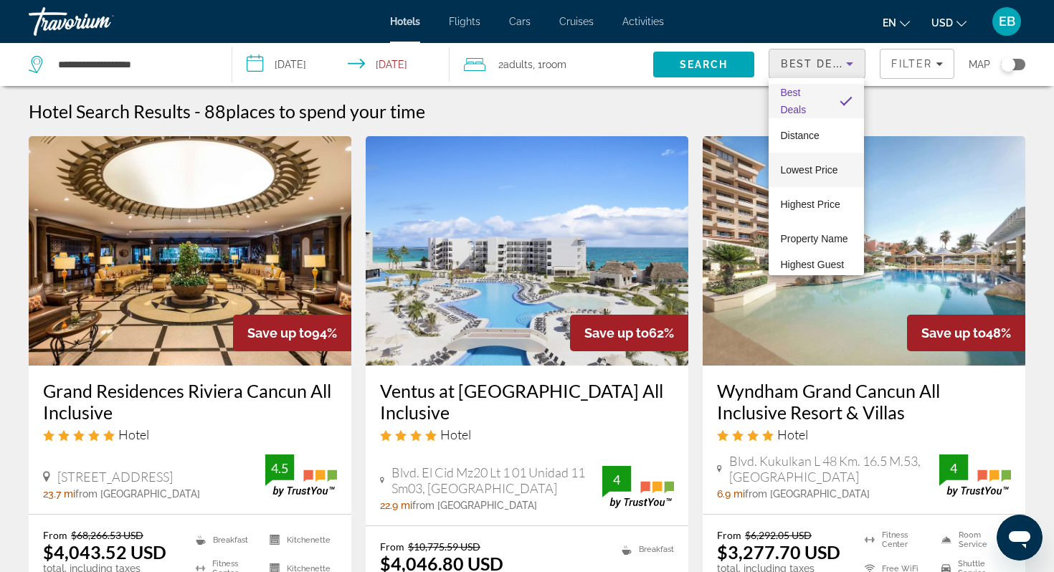
click at [817, 173] on span "Lowest Price" at bounding box center [808, 169] width 57 height 11
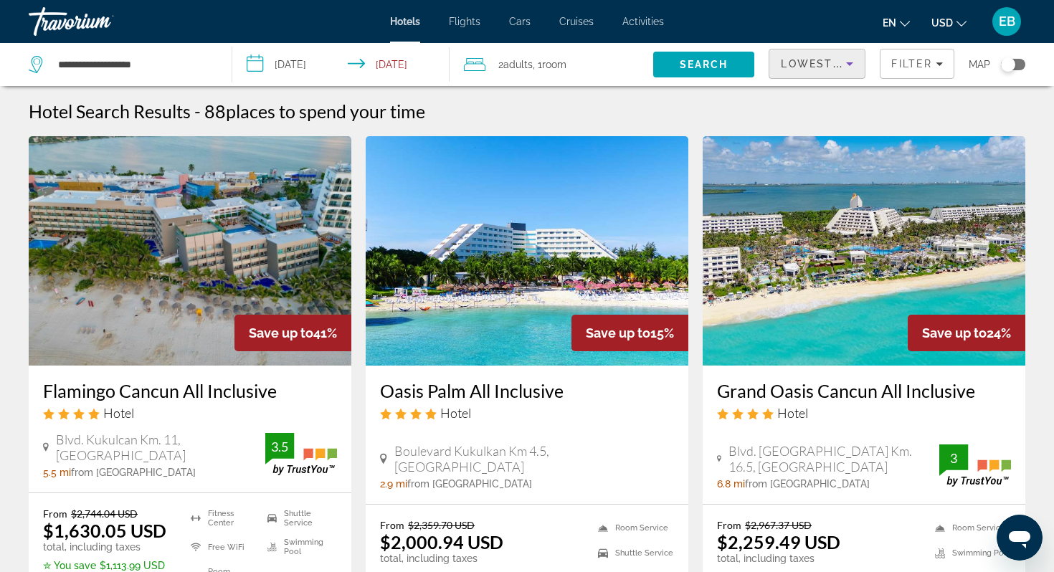
click at [829, 64] on span "Lowest Price" at bounding box center [827, 63] width 92 height 11
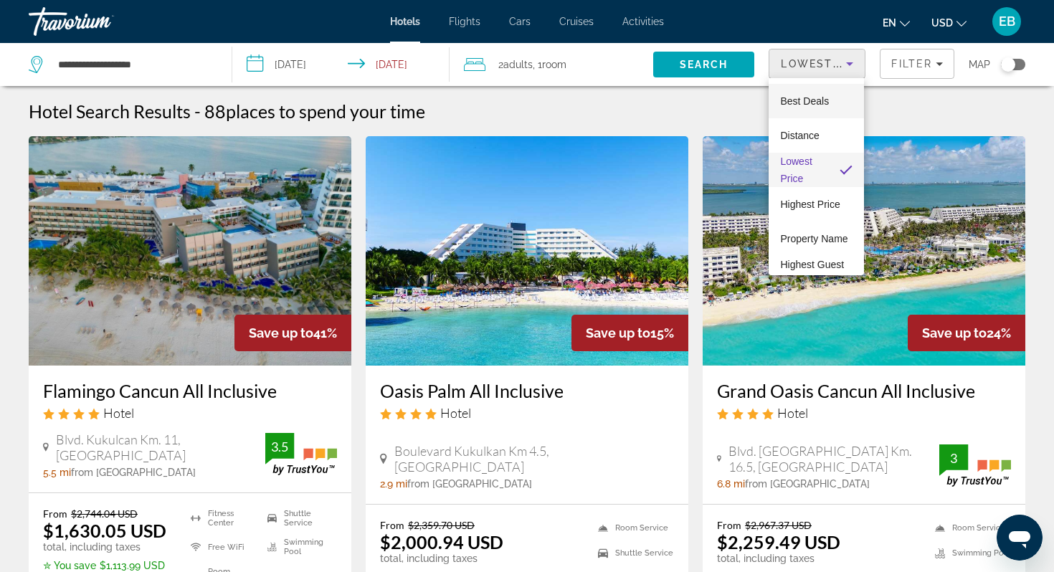
click at [819, 103] on span "Best Deals" at bounding box center [804, 100] width 49 height 11
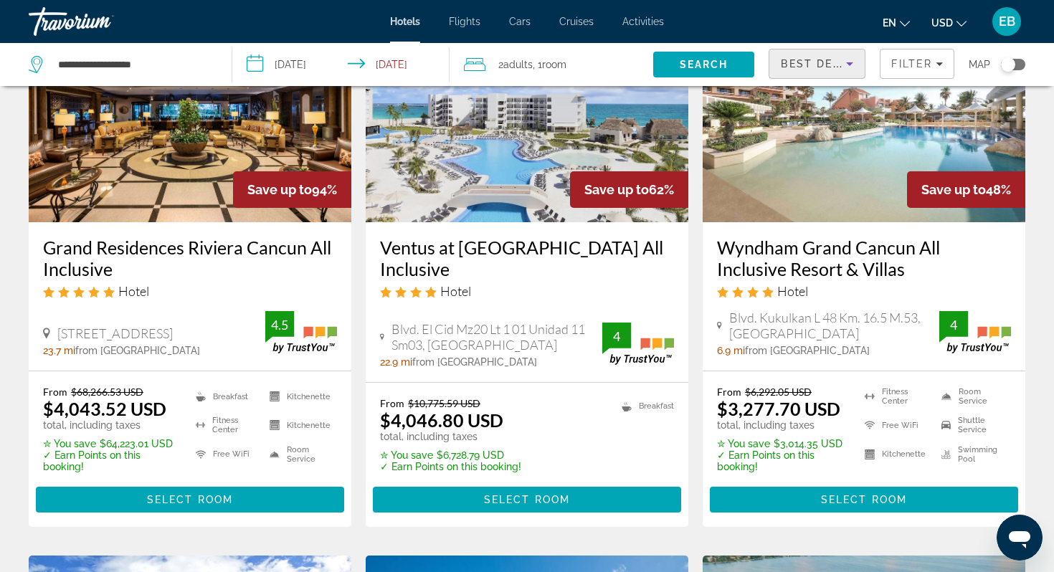
scroll to position [141, 0]
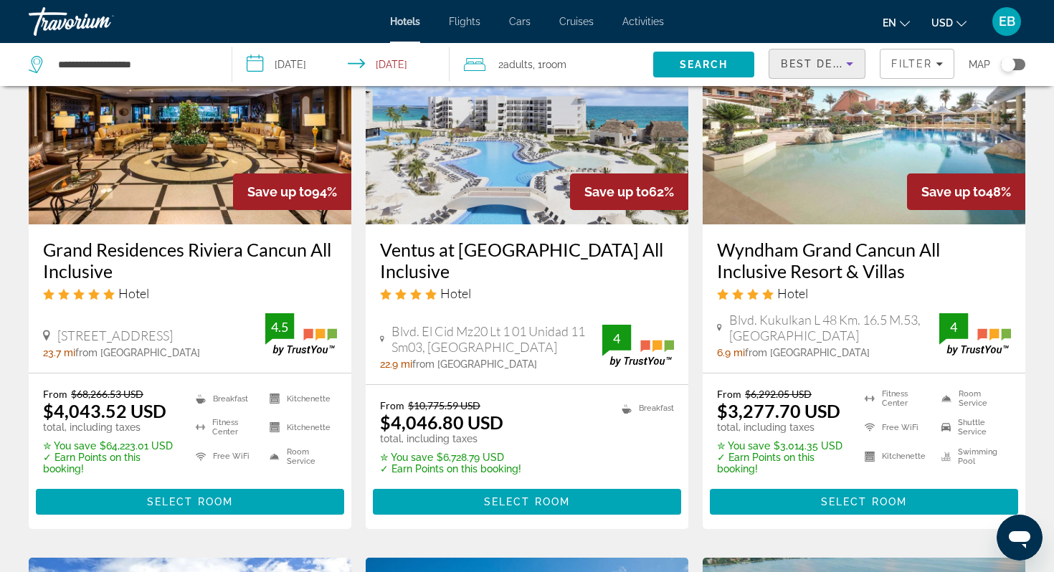
click at [191, 160] on img "Main content" at bounding box center [190, 109] width 323 height 229
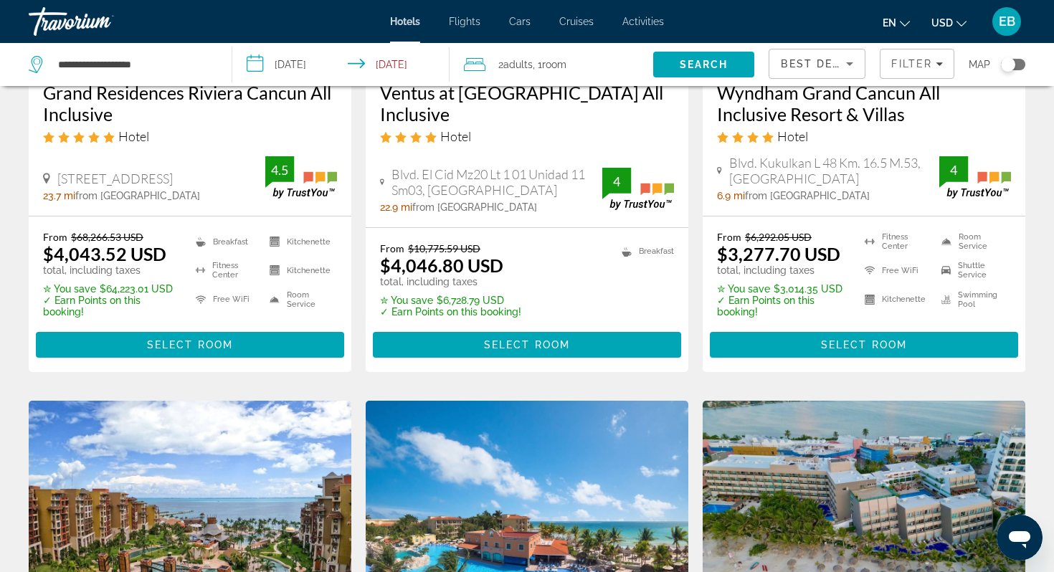
scroll to position [302, 0]
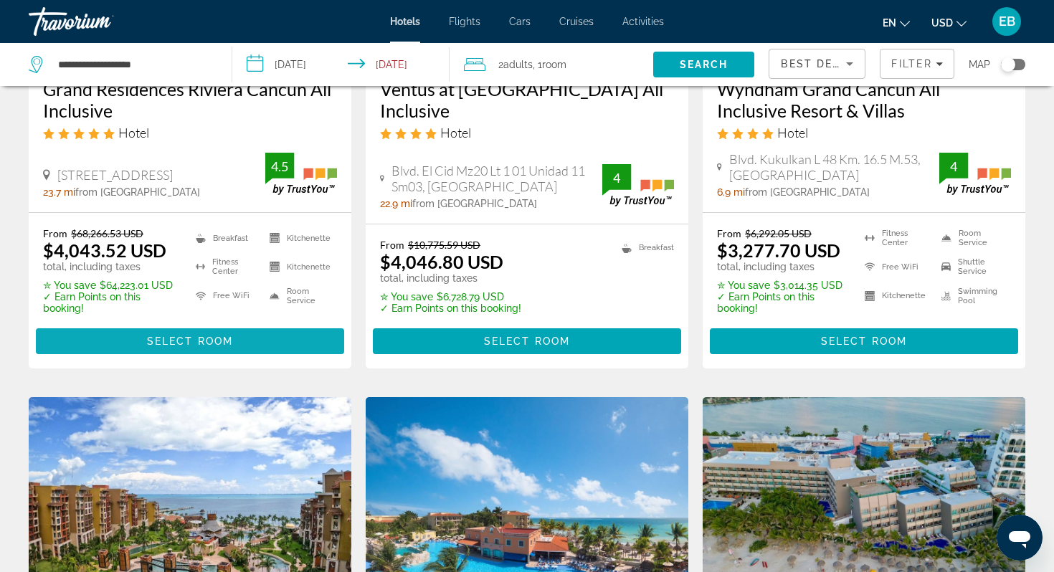
click at [203, 339] on span "Select Room" at bounding box center [190, 340] width 86 height 11
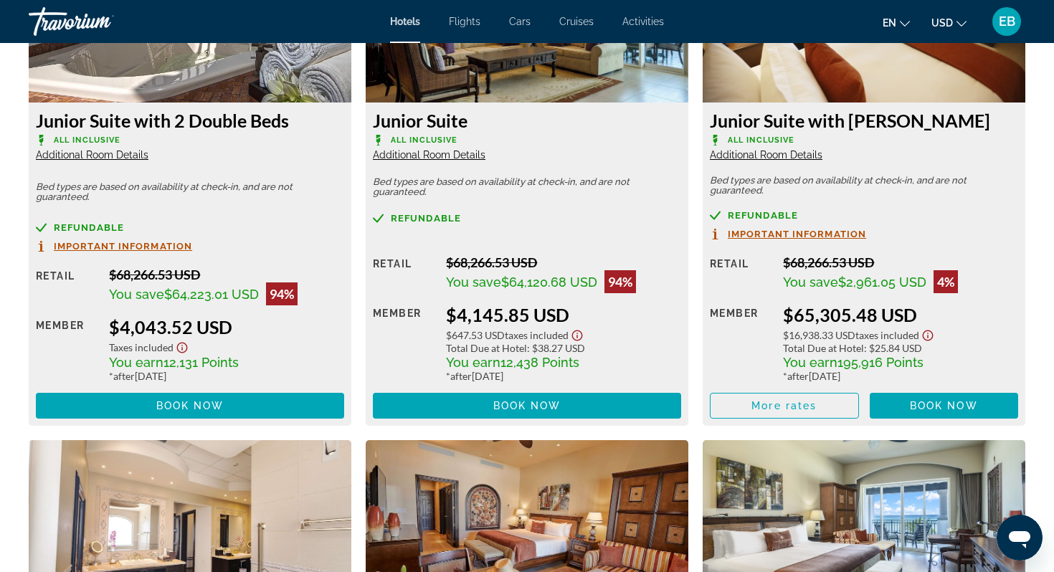
scroll to position [2108, 0]
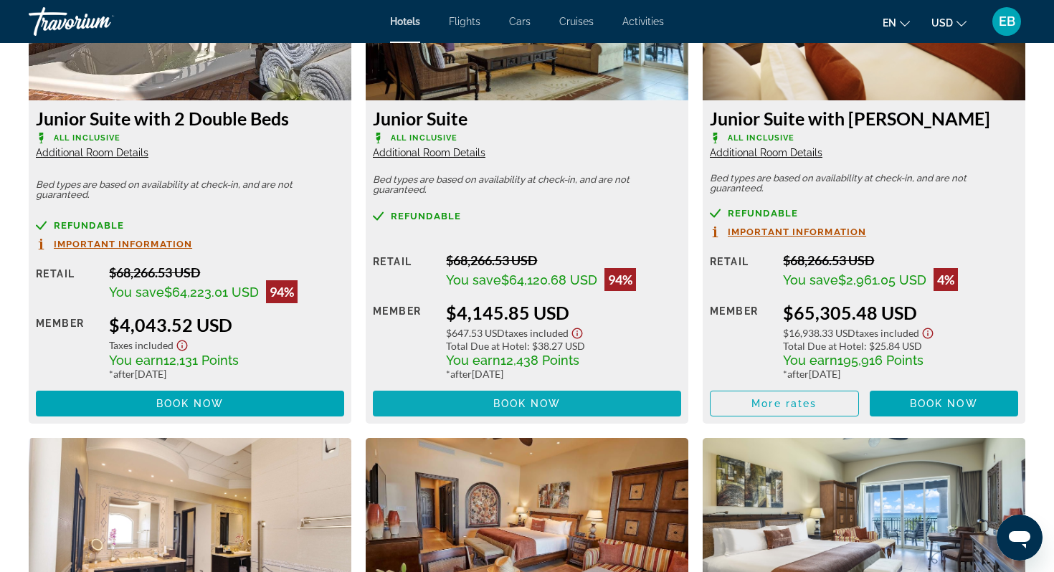
click at [511, 405] on span "Book now" at bounding box center [527, 403] width 68 height 11
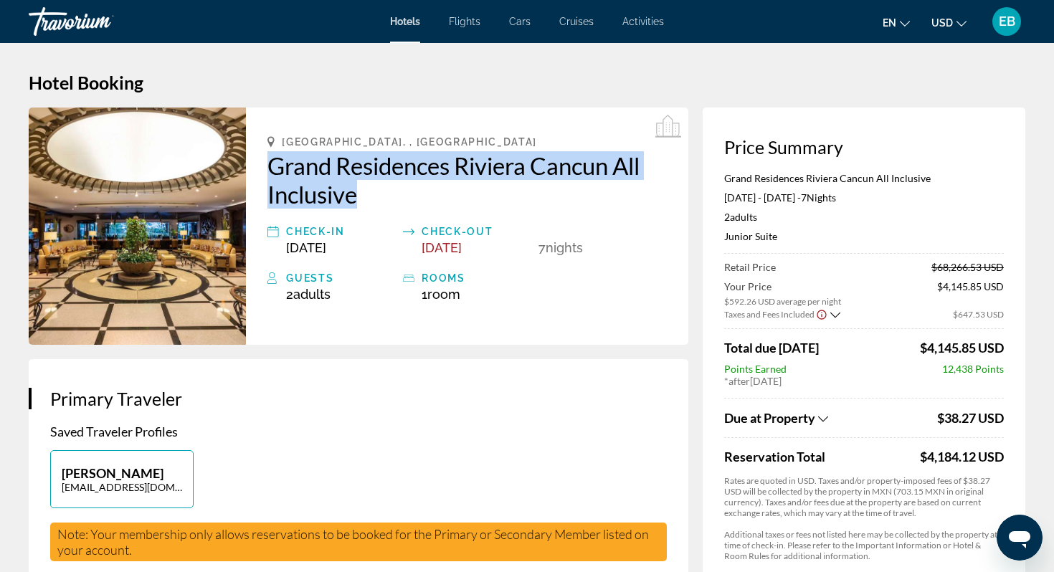
drag, startPoint x: 264, startPoint y: 161, endPoint x: 510, endPoint y: 198, distance: 248.6
click at [510, 198] on div "[GEOGRAPHIC_DATA], , [GEOGRAPHIC_DATA] [GEOGRAPHIC_DATA] Riviera Cancun All Inc…" at bounding box center [467, 226] width 442 height 237
copy h2 "Grand Residences Riviera Cancun All Inclusive"
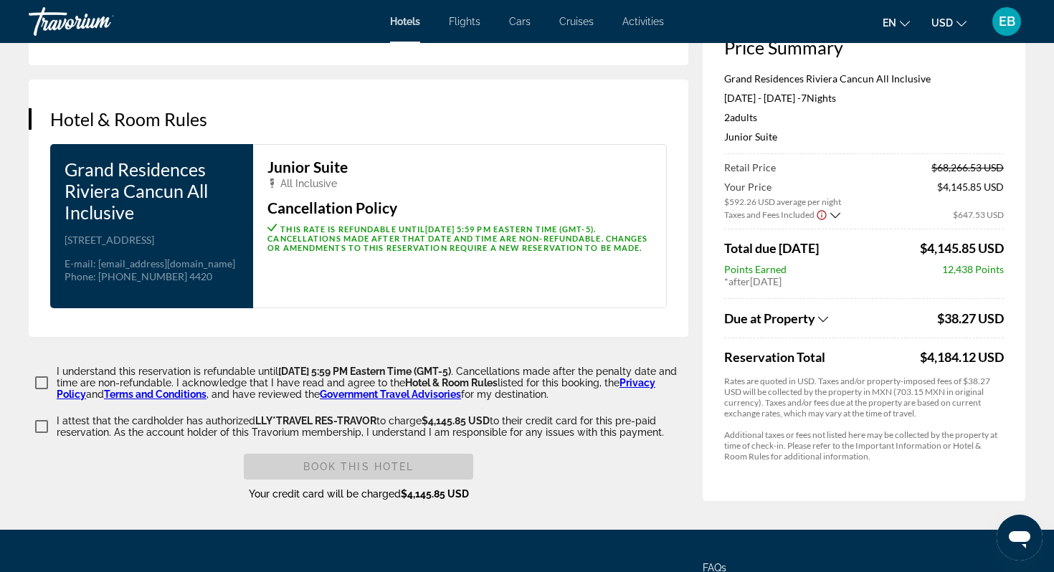
scroll to position [1788, 0]
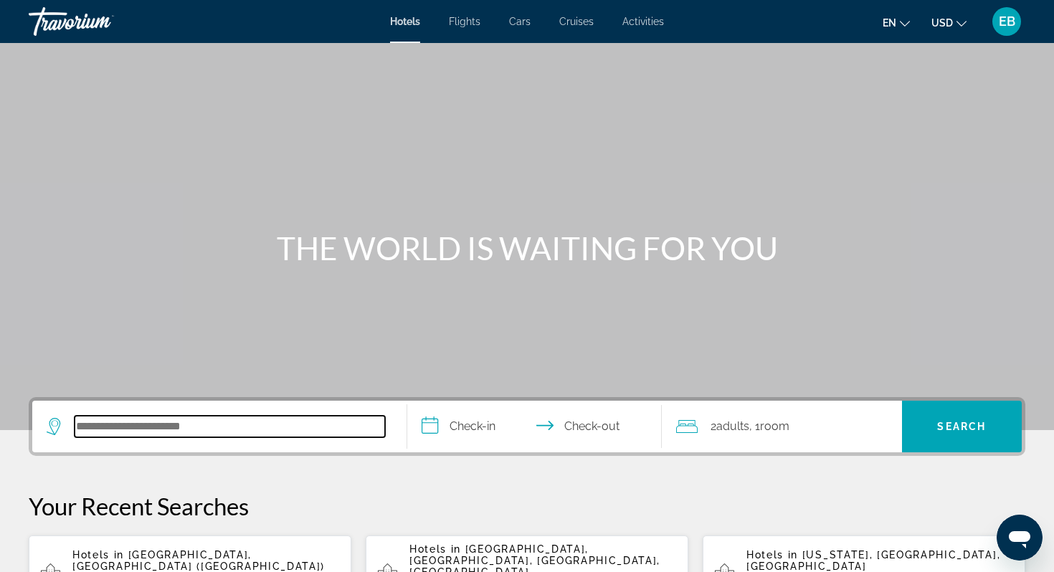
click at [201, 434] on input "Search hotel destination" at bounding box center [230, 427] width 310 height 22
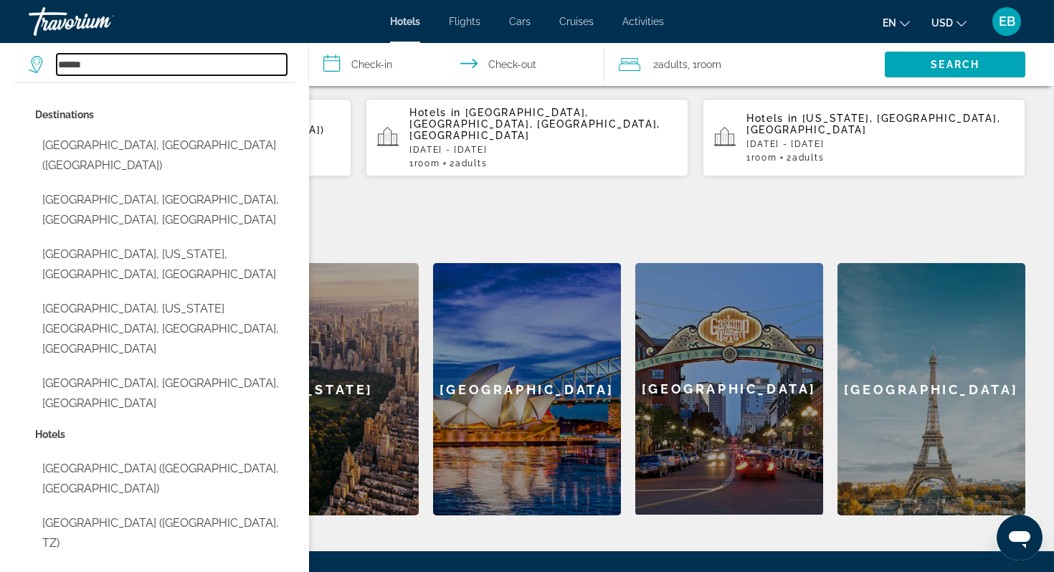
scroll to position [438, 0]
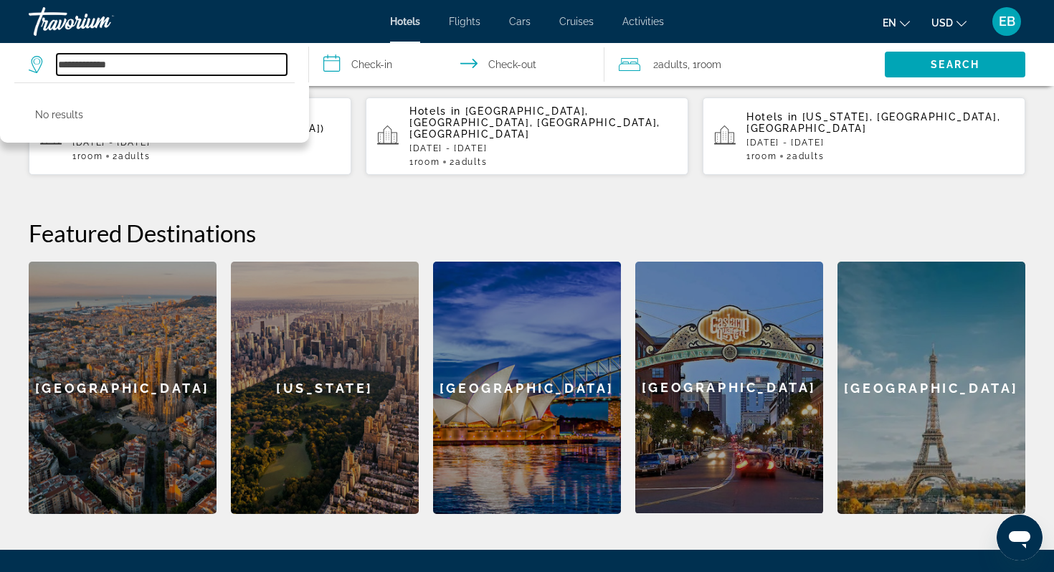
drag, startPoint x: 97, startPoint y: 66, endPoint x: 36, endPoint y: 65, distance: 61.0
click at [36, 65] on div "**********" at bounding box center [158, 65] width 258 height 22
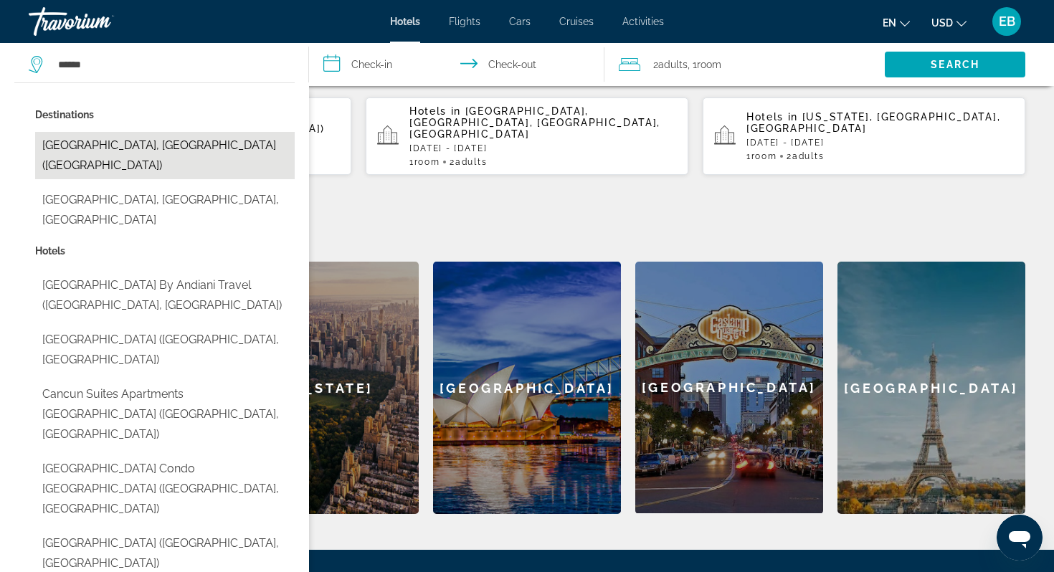
click at [87, 144] on button "[GEOGRAPHIC_DATA], [GEOGRAPHIC_DATA] ([GEOGRAPHIC_DATA])" at bounding box center [165, 155] width 260 height 47
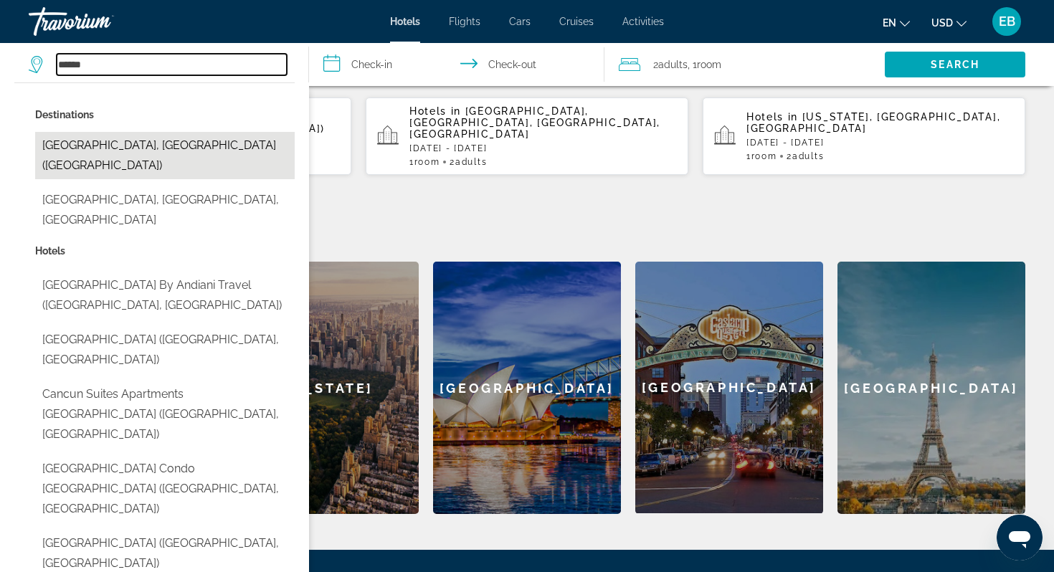
type input "**********"
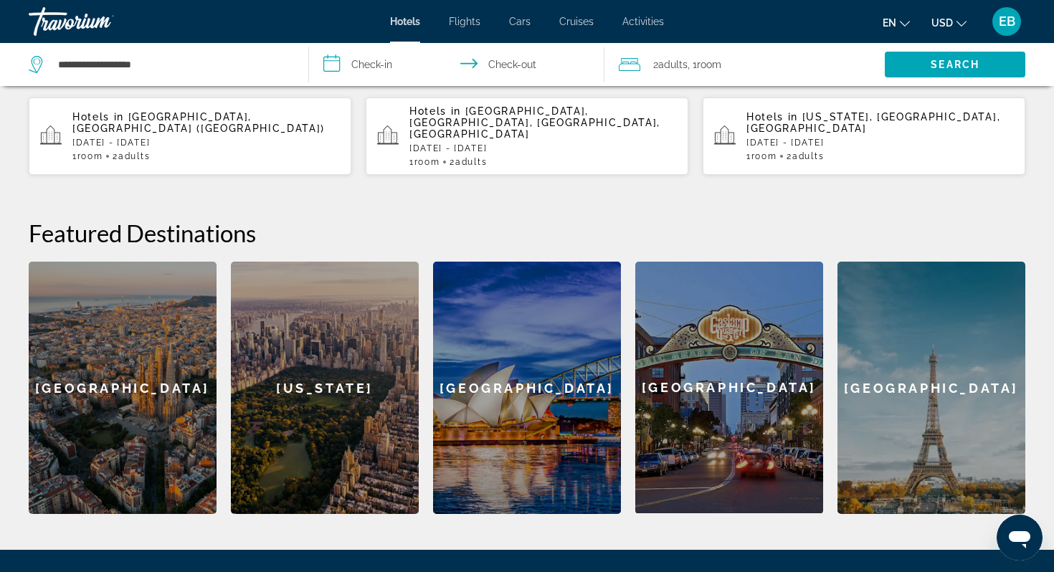
click at [408, 68] on input "**********" at bounding box center [459, 66] width 300 height 47
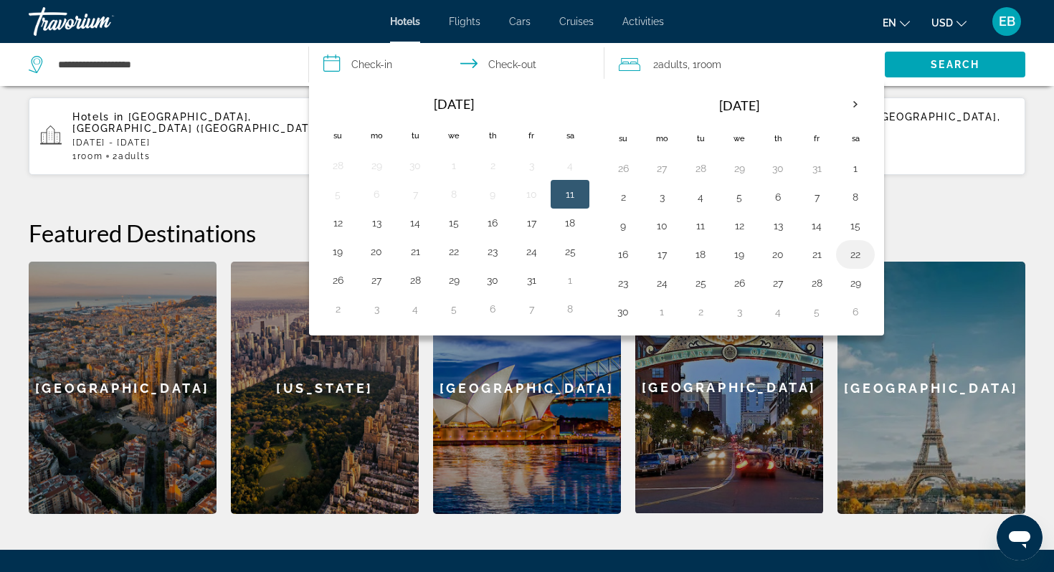
click at [857, 255] on button "22" at bounding box center [855, 254] width 23 height 20
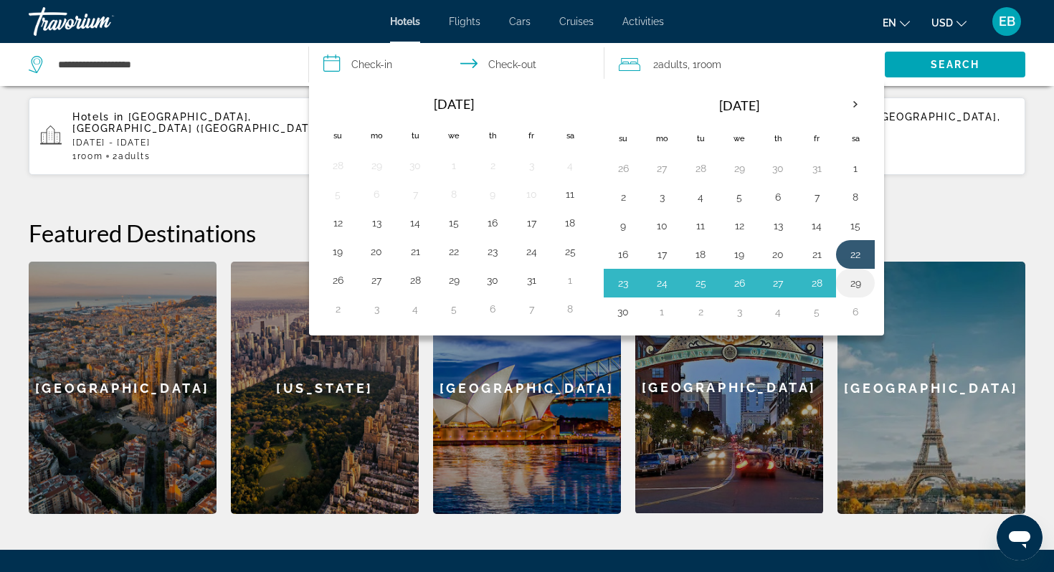
click at [855, 287] on button "29" at bounding box center [855, 283] width 23 height 20
type input "**********"
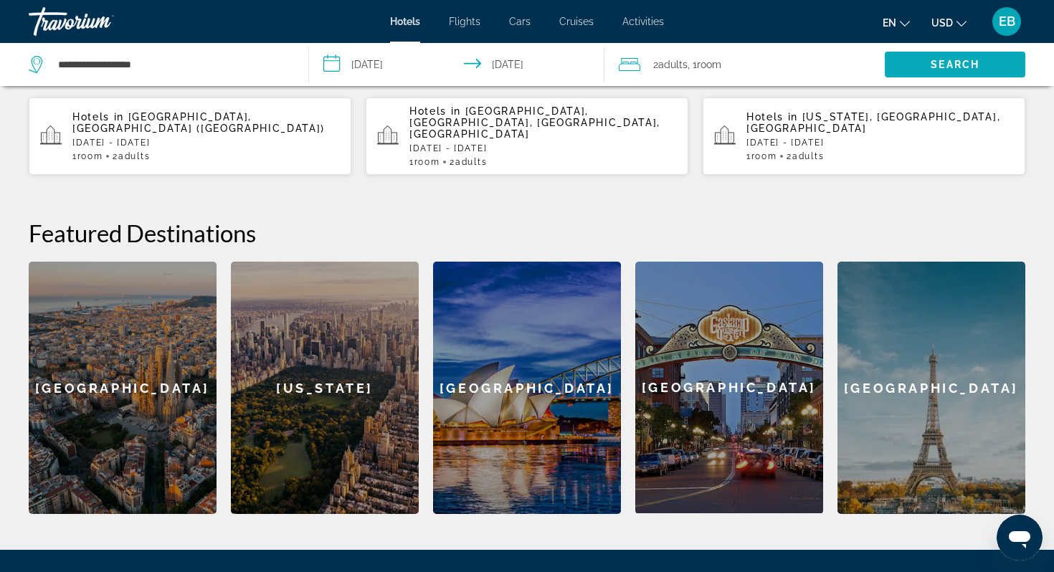
click at [969, 70] on span "Search" at bounding box center [955, 64] width 49 height 11
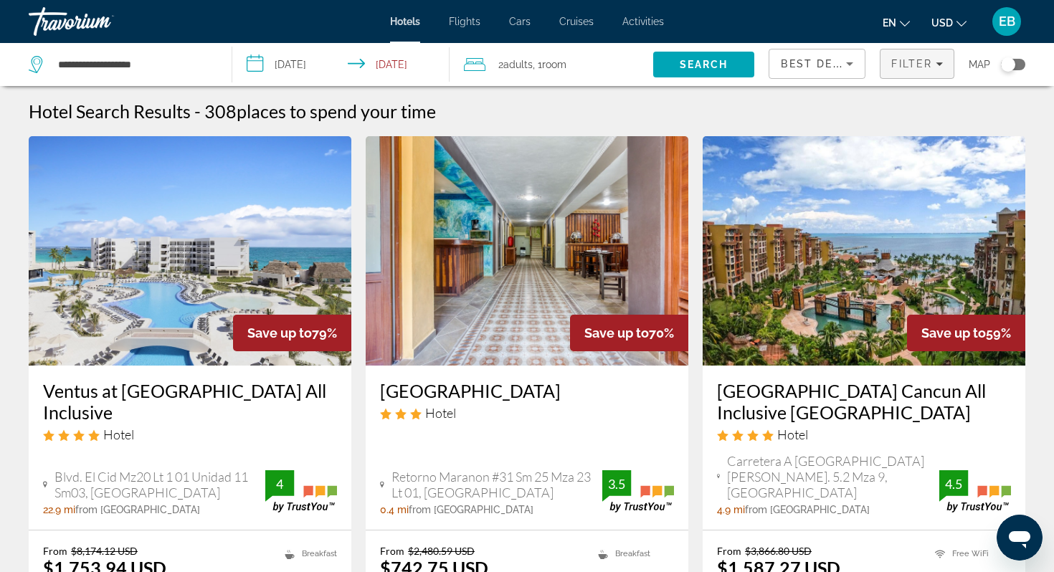
click at [916, 56] on span "Filters" at bounding box center [916, 64] width 73 height 34
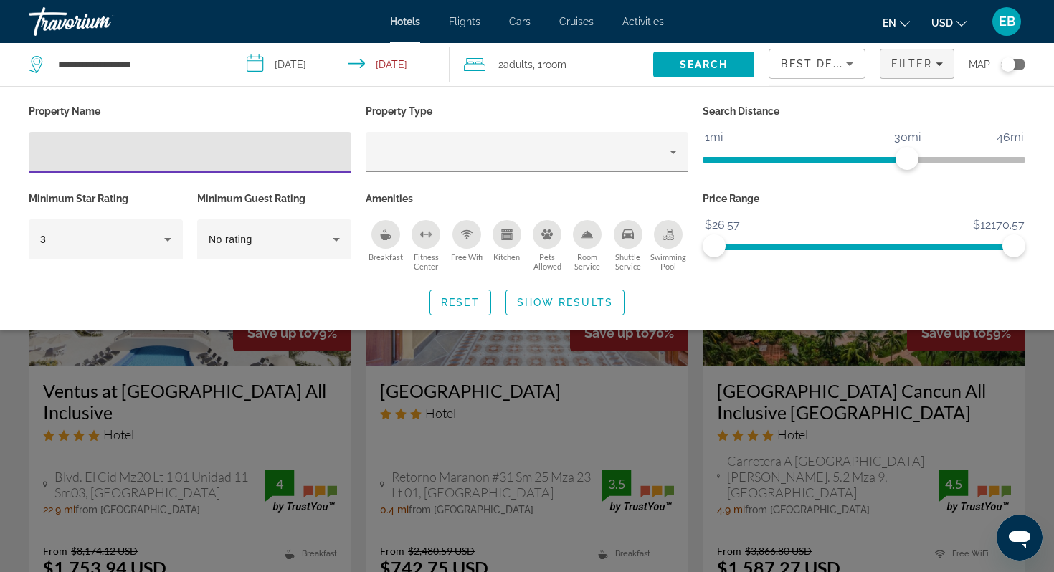
click at [171, 157] on input "Hotel Filters" at bounding box center [190, 152] width 300 height 17
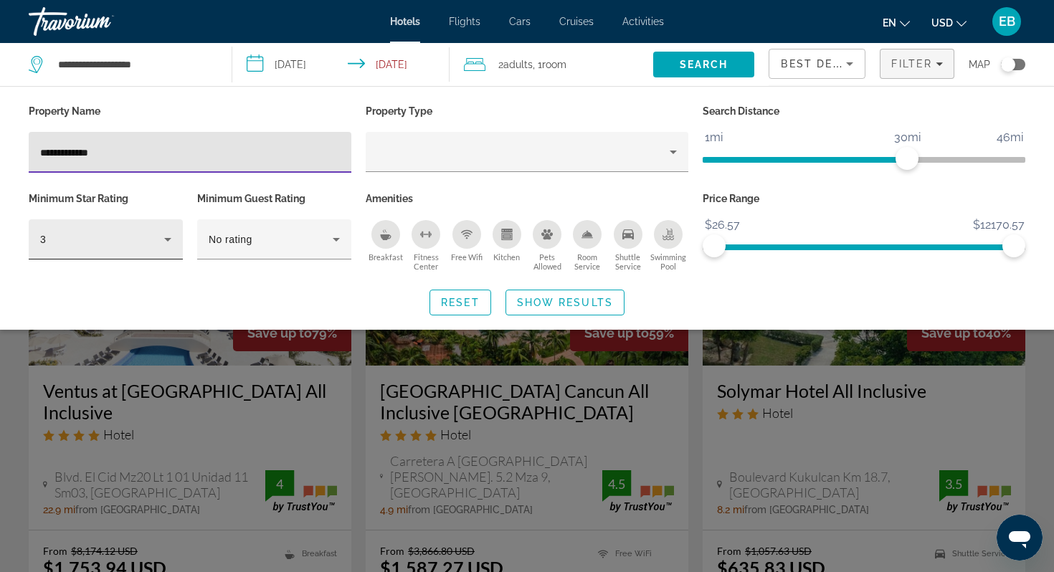
type input "**********"
click at [132, 239] on div "3" at bounding box center [102, 239] width 124 height 17
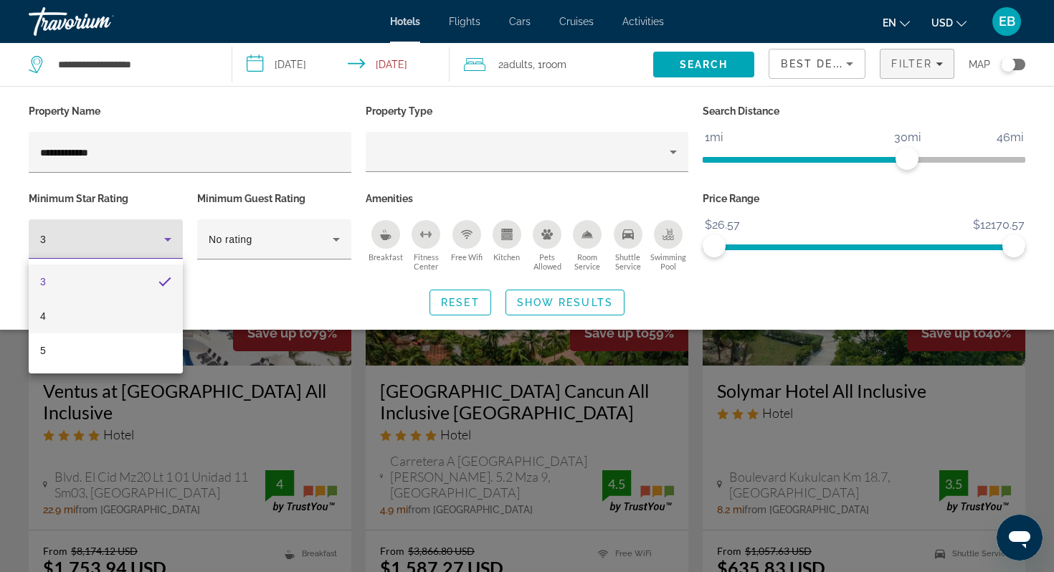
click at [119, 325] on mat-option "4" at bounding box center [106, 316] width 154 height 34
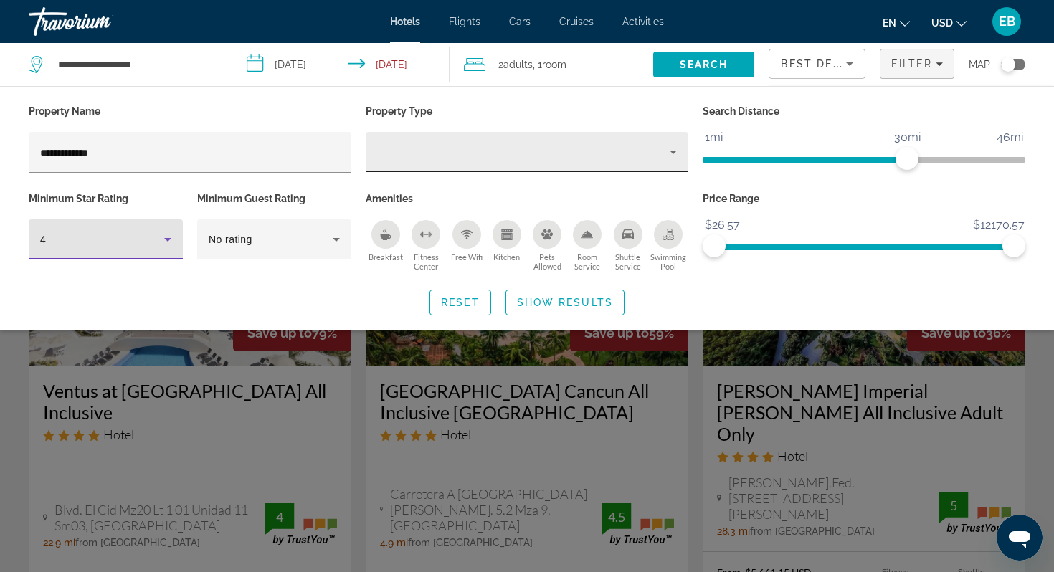
click at [510, 151] on div "Property type" at bounding box center [523, 151] width 292 height 17
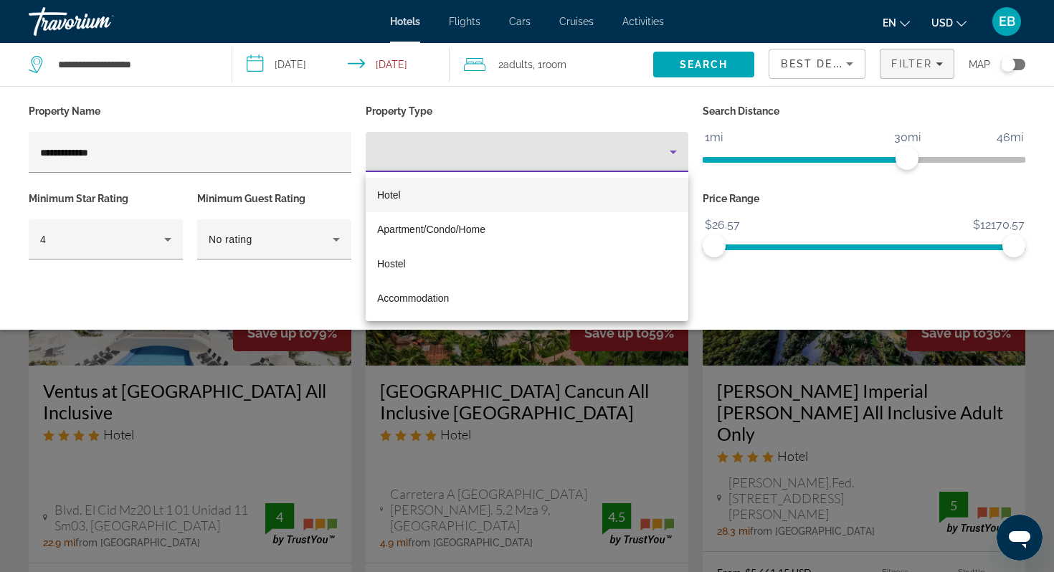
click at [751, 295] on div at bounding box center [527, 286] width 1054 height 572
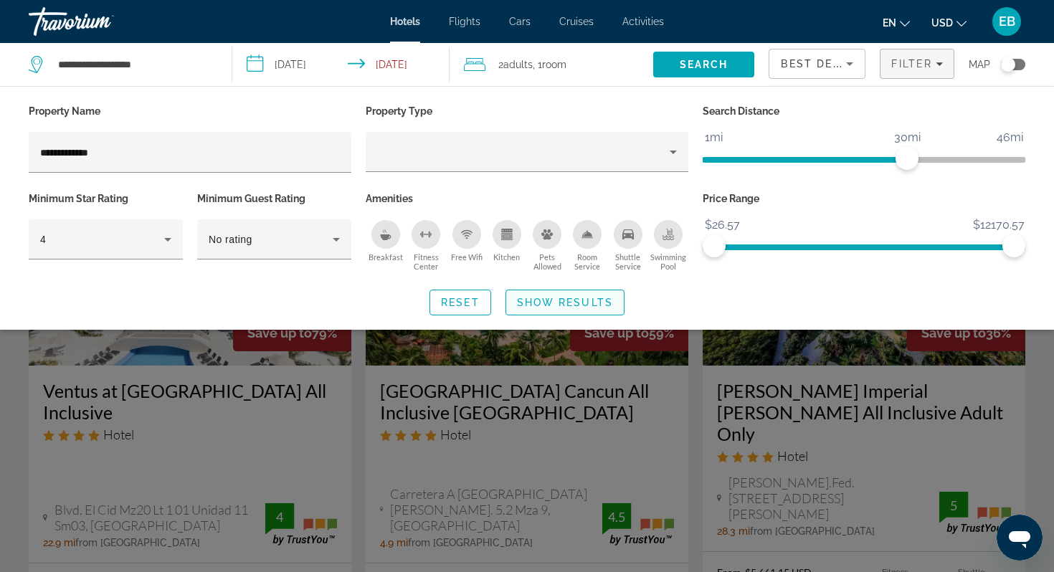
click at [572, 300] on span "Show Results" at bounding box center [565, 302] width 96 height 11
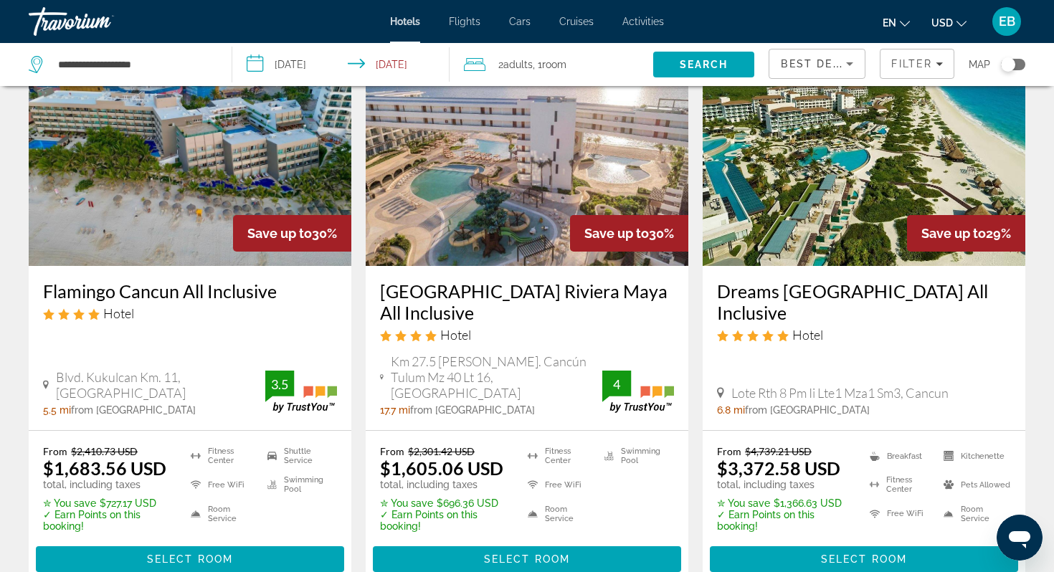
scroll to position [1905, 0]
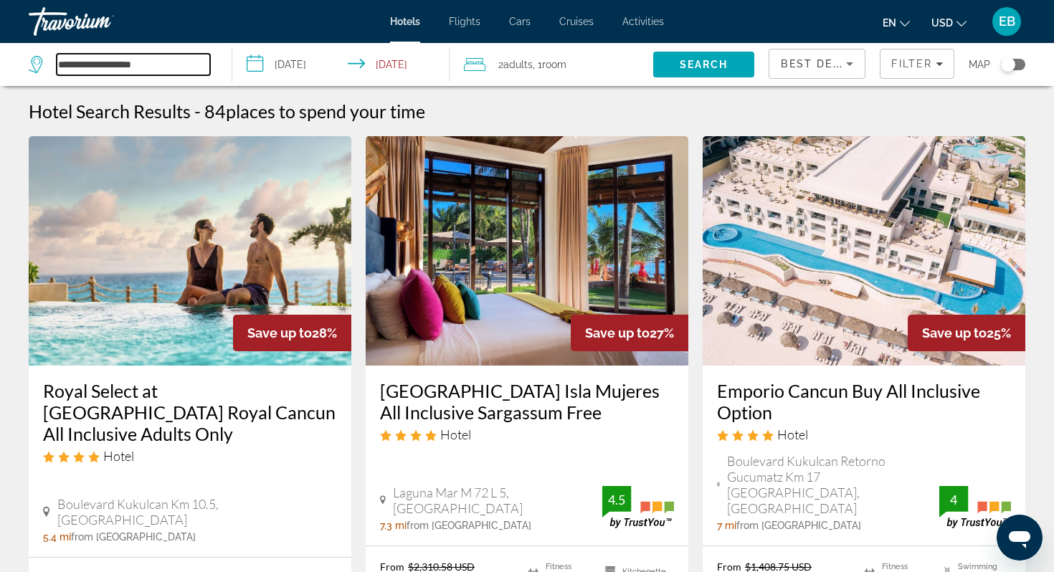
click at [203, 67] on input "**********" at bounding box center [133, 65] width 153 height 22
type input "*"
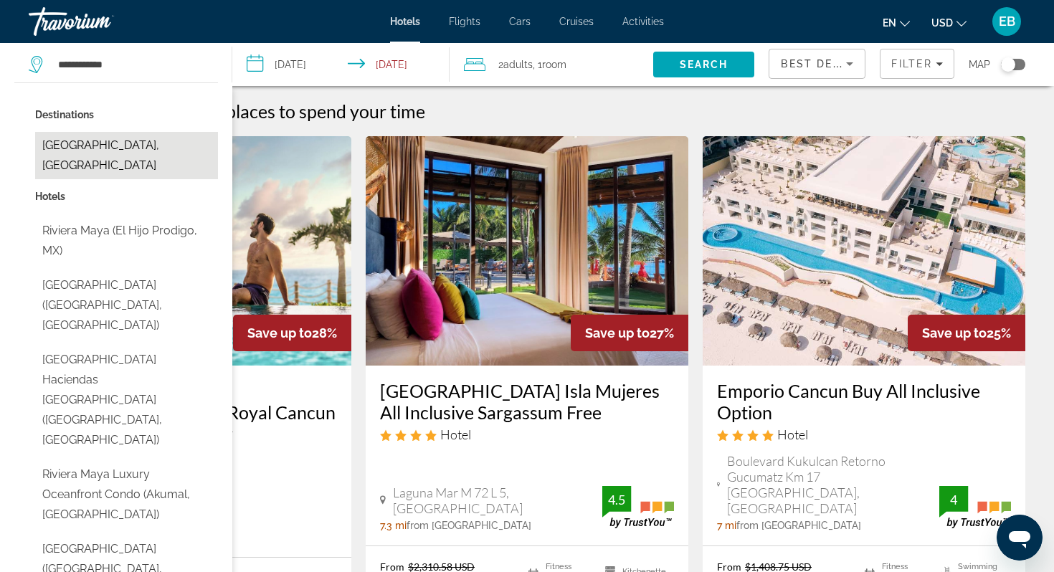
click at [146, 148] on button "Riviera Maya, Mexico" at bounding box center [126, 155] width 183 height 47
type input "**********"
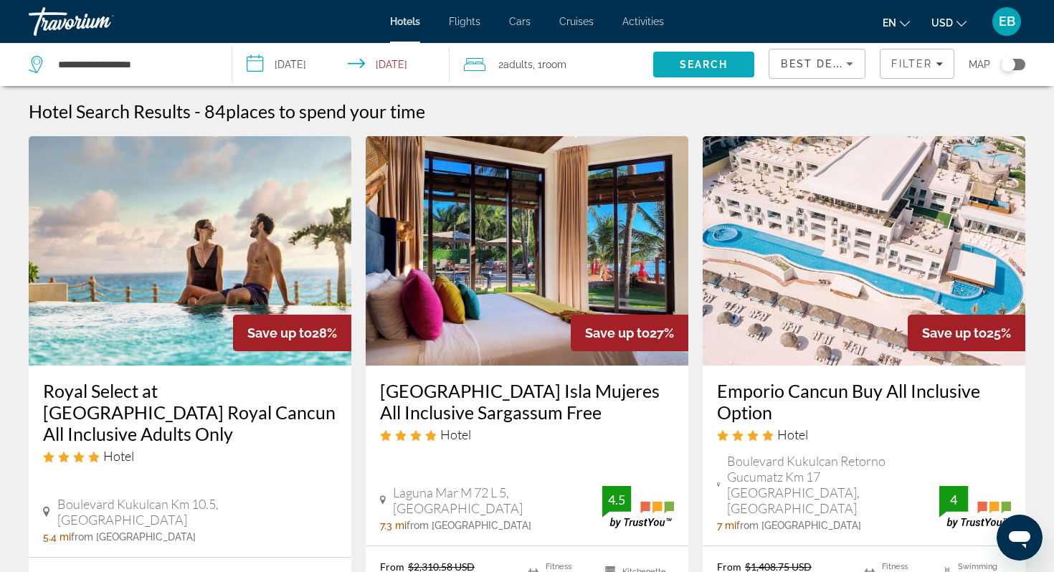
click at [685, 67] on span "Search" at bounding box center [704, 64] width 49 height 11
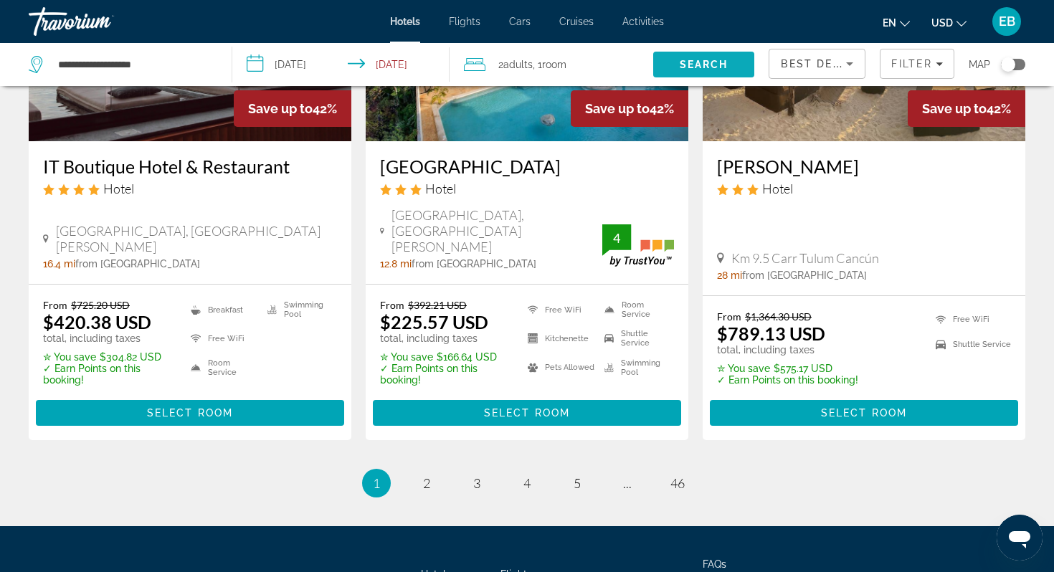
scroll to position [1988, 0]
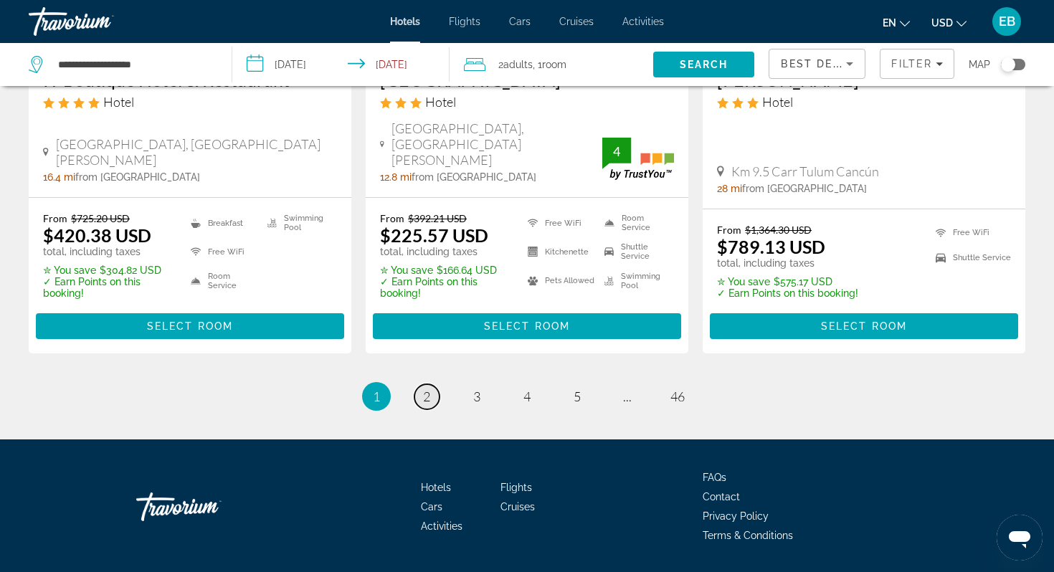
click at [428, 389] on span "2" at bounding box center [426, 397] width 7 height 16
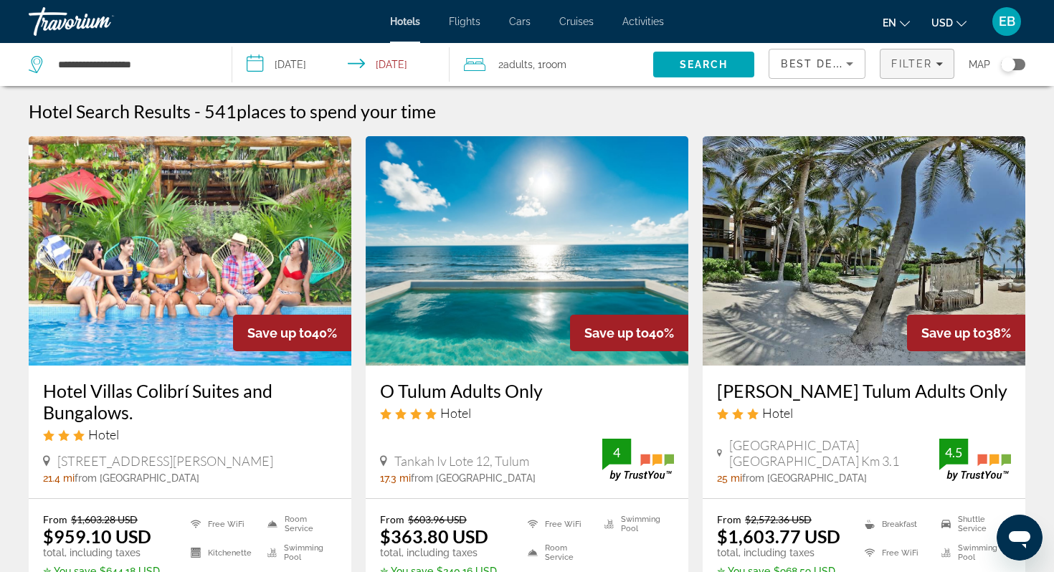
click at [907, 62] on span "Filter" at bounding box center [911, 63] width 41 height 11
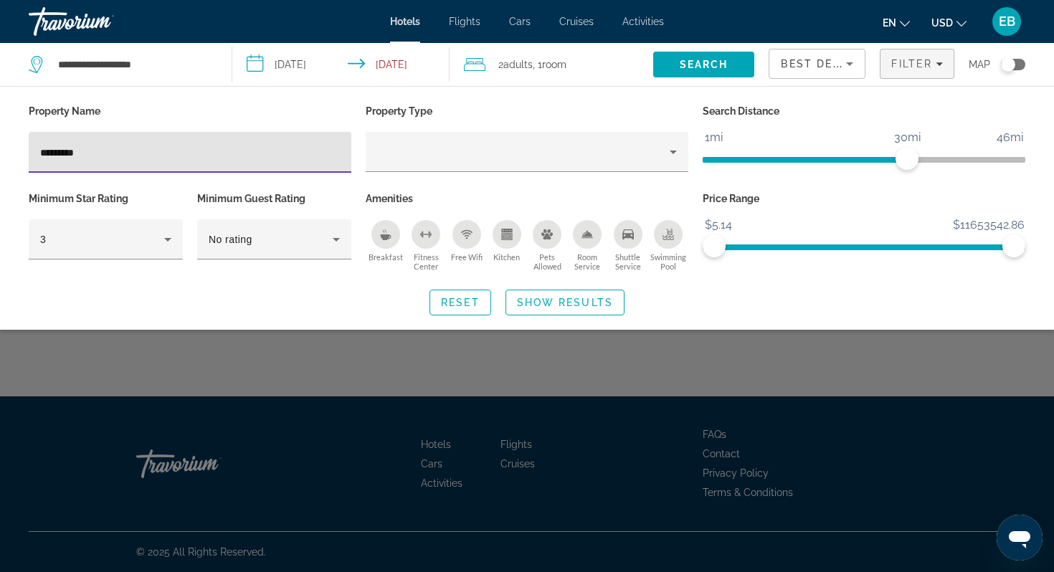
type input "**********"
click at [523, 293] on span "Search widget" at bounding box center [565, 302] width 118 height 34
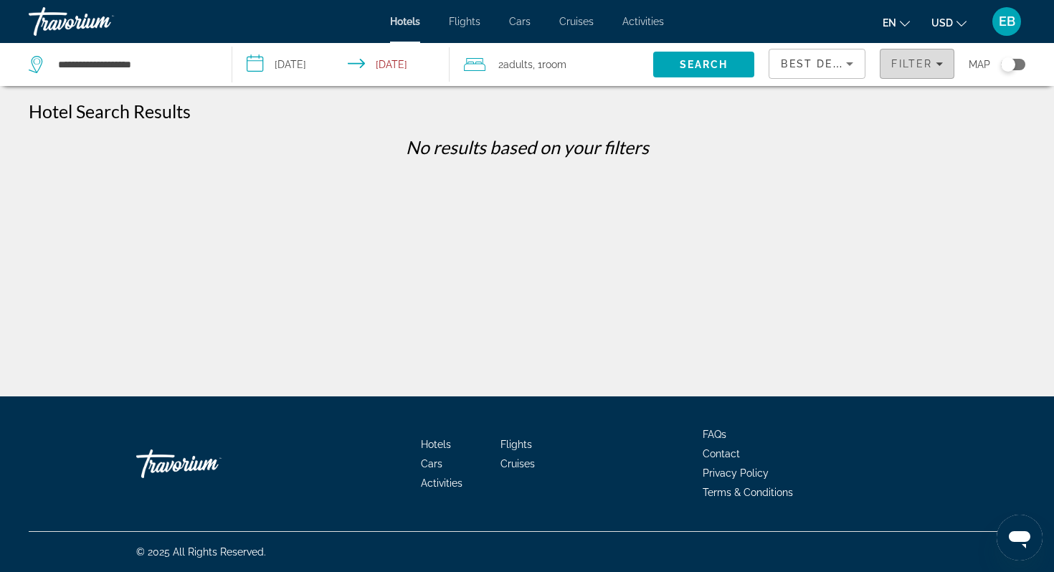
click at [903, 67] on span "Filter" at bounding box center [911, 63] width 41 height 11
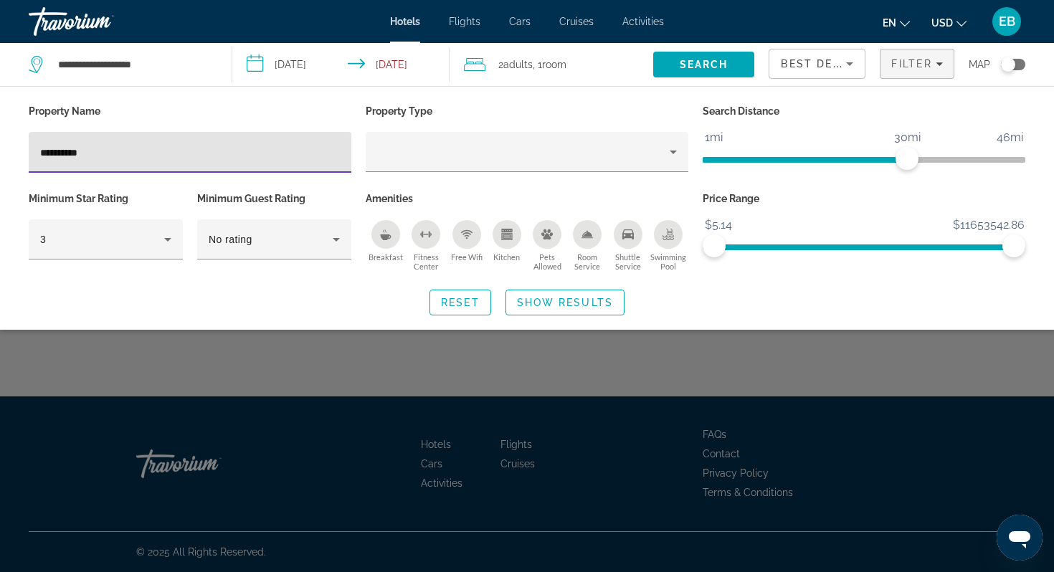
drag, startPoint x: 179, startPoint y: 153, endPoint x: 16, endPoint y: 154, distance: 162.0
click at [16, 154] on div "**********" at bounding box center [527, 208] width 1054 height 214
type input "********"
click at [529, 305] on span "Show Results" at bounding box center [565, 302] width 96 height 11
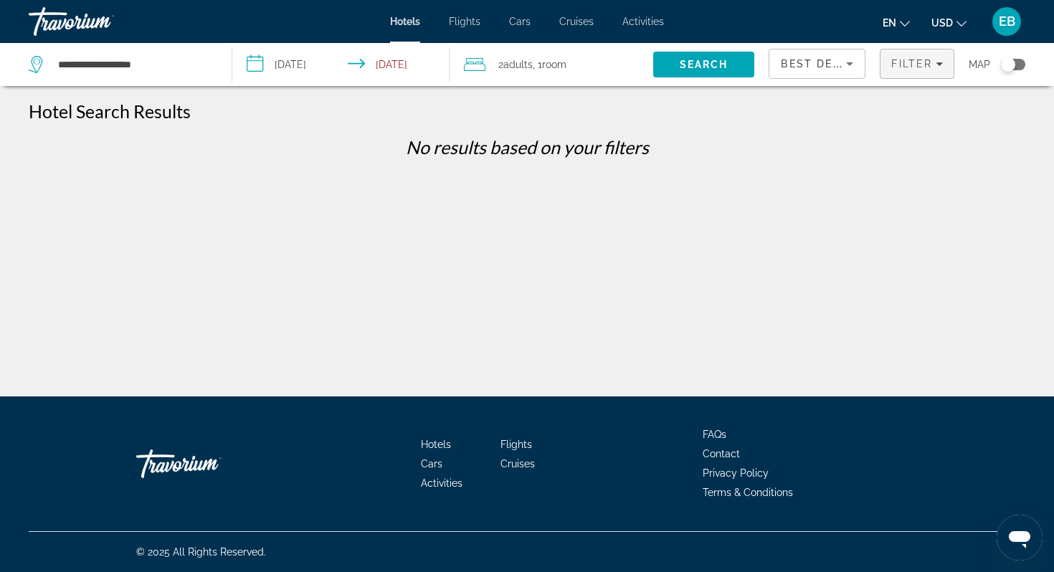
click at [904, 68] on span "Filter" at bounding box center [911, 63] width 41 height 11
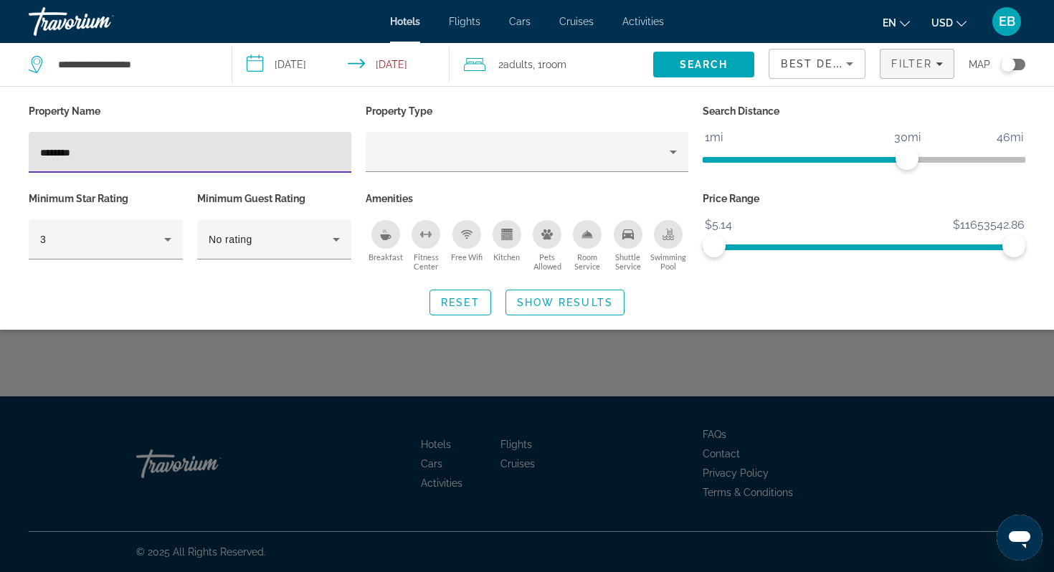
drag, startPoint x: 118, startPoint y: 150, endPoint x: 21, endPoint y: 156, distance: 97.0
click at [22, 156] on div "Property Name ********" at bounding box center [190, 144] width 337 height 87
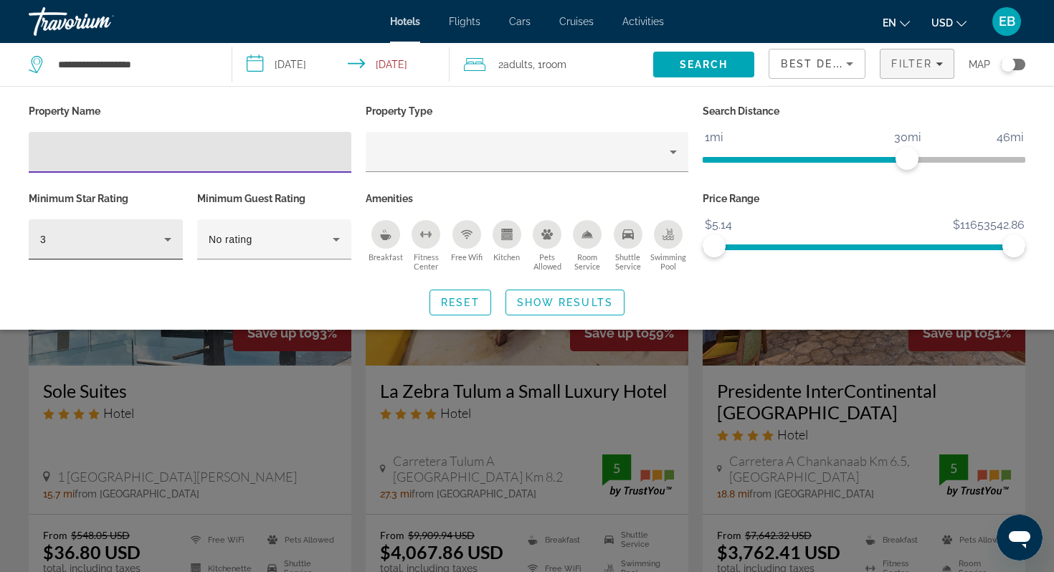
click at [167, 249] on div "3" at bounding box center [105, 239] width 131 height 40
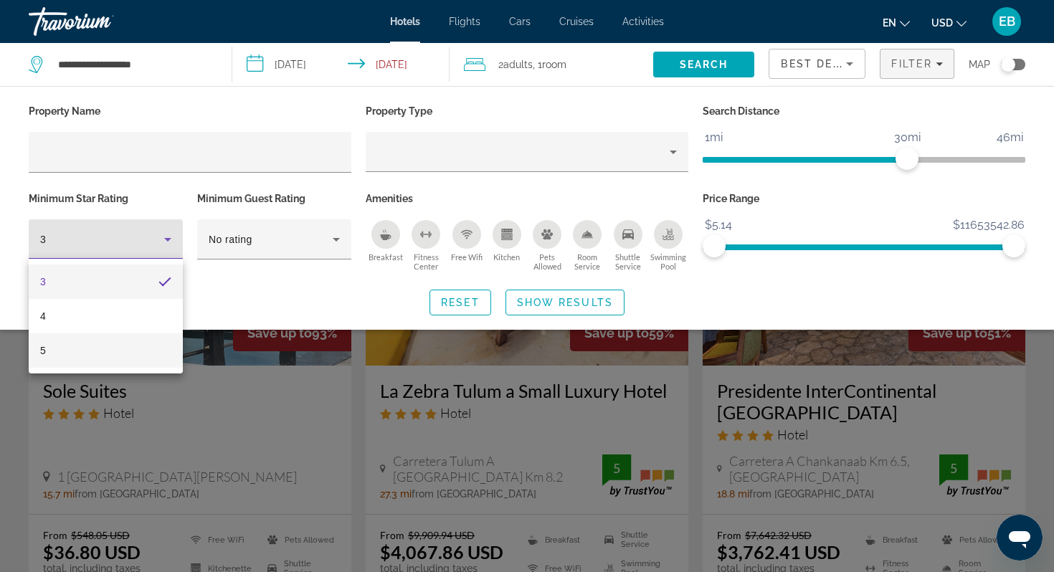
click at [121, 355] on mat-option "5" at bounding box center [106, 350] width 154 height 34
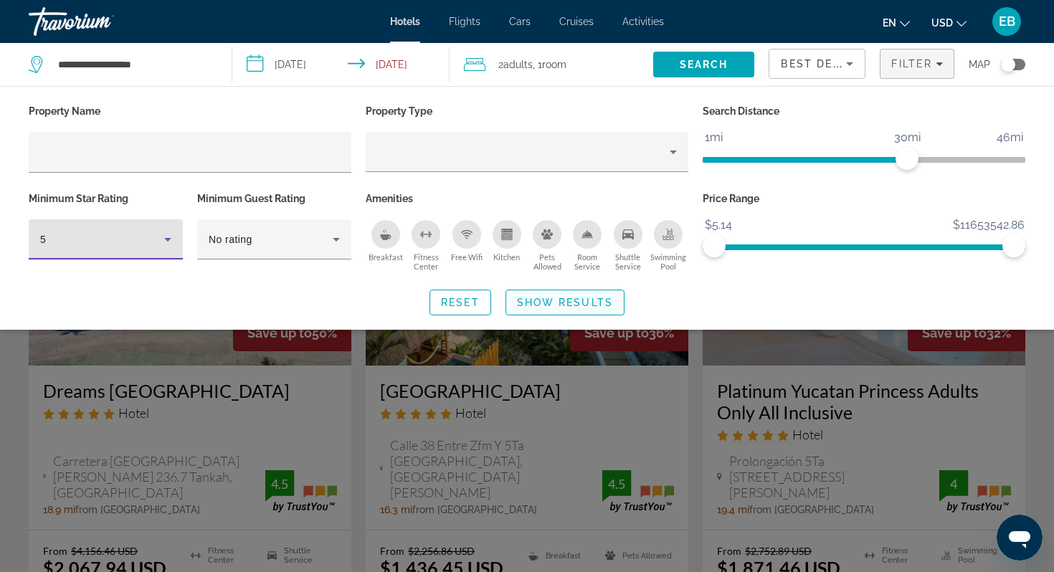
click at [565, 297] on span "Show Results" at bounding box center [565, 302] width 96 height 11
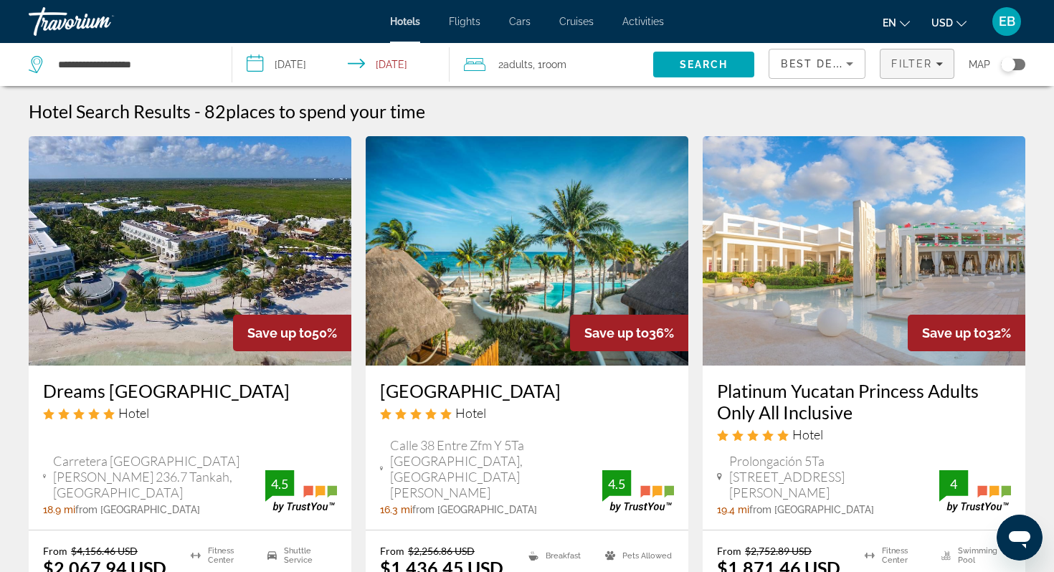
click at [917, 68] on span "Filter" at bounding box center [911, 63] width 41 height 11
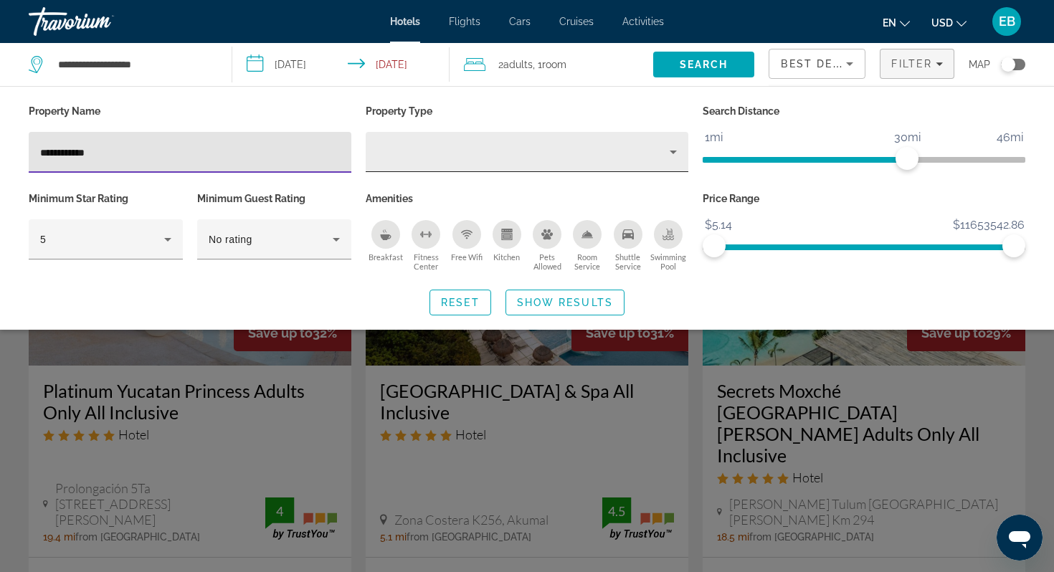
type input "**********"
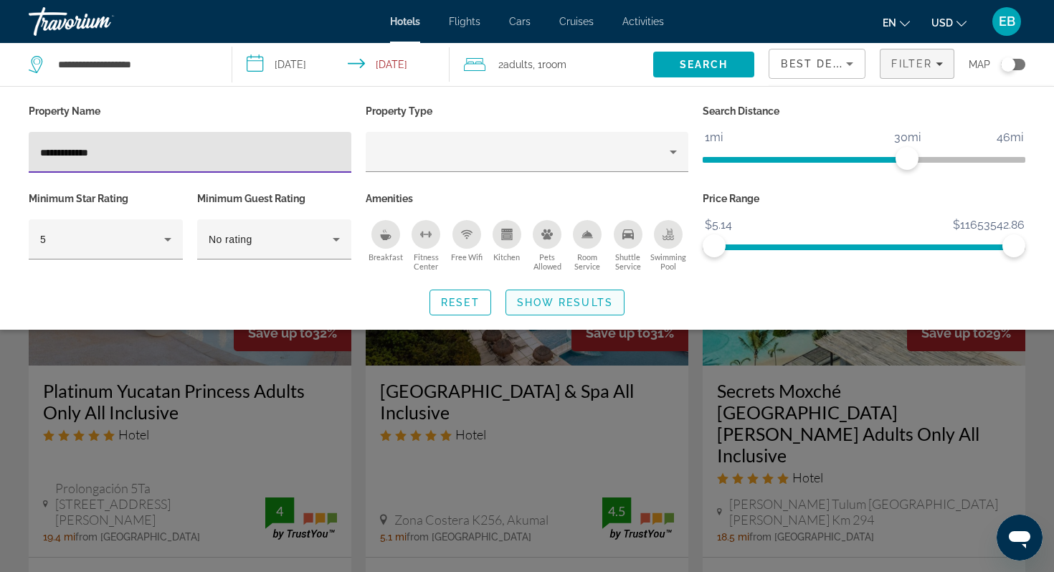
click at [556, 297] on span "Show Results" at bounding box center [565, 302] width 96 height 11
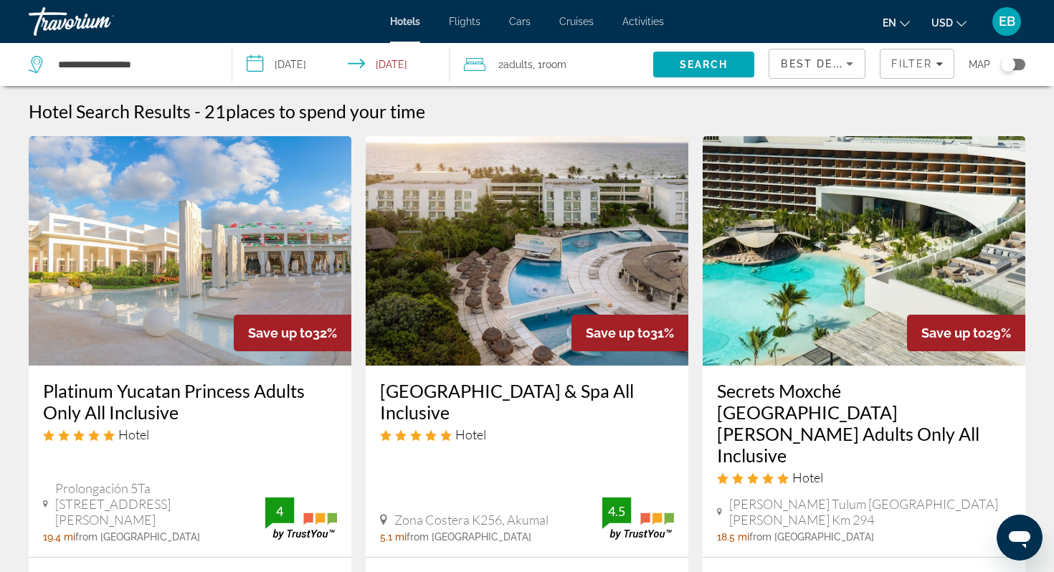
click at [958, 26] on icon "Change currency" at bounding box center [961, 24] width 10 height 10
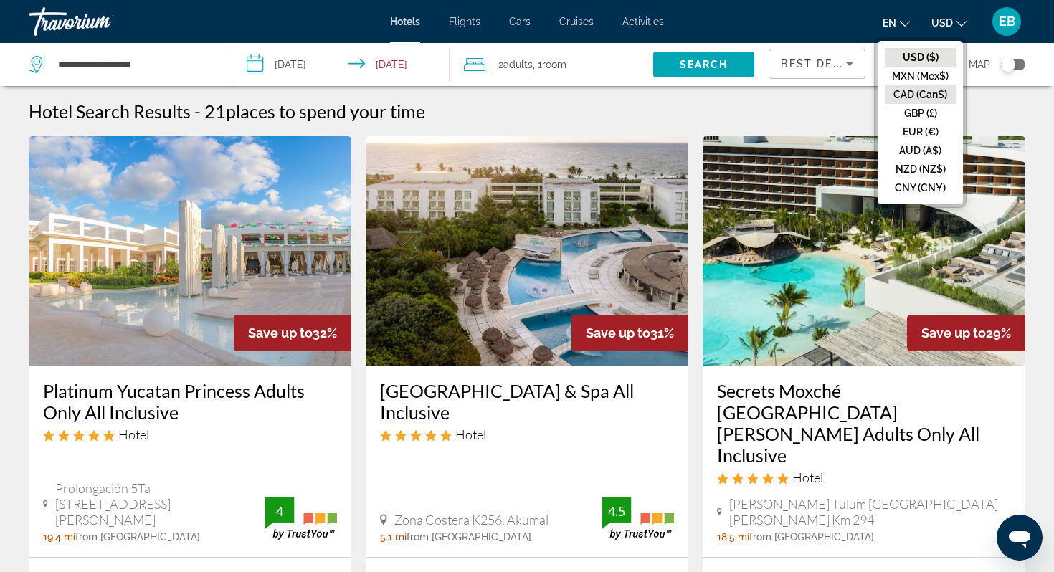
click at [925, 97] on button "CAD (Can$)" at bounding box center [920, 94] width 71 height 19
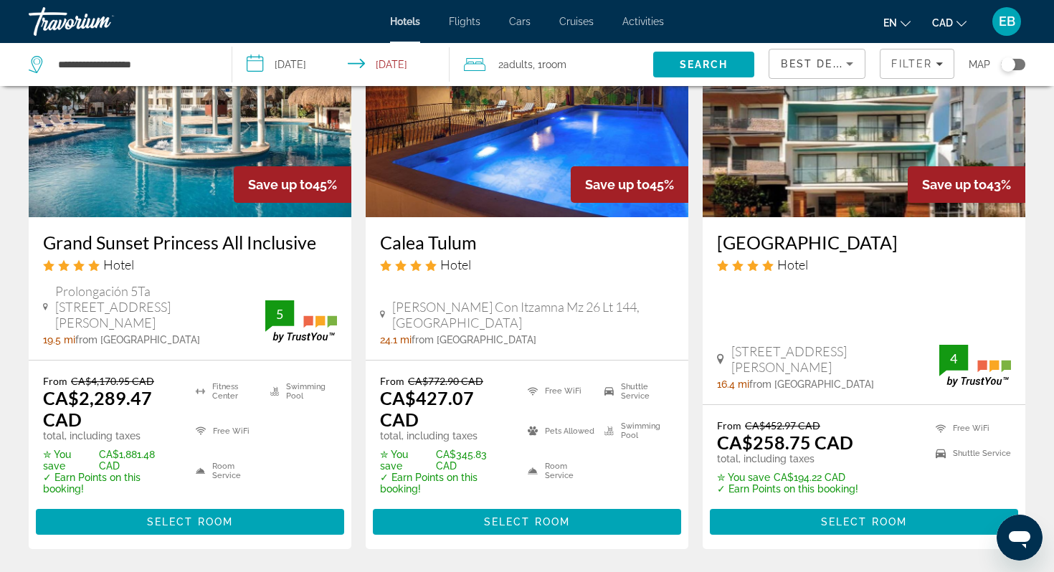
scroll to position [1361, 0]
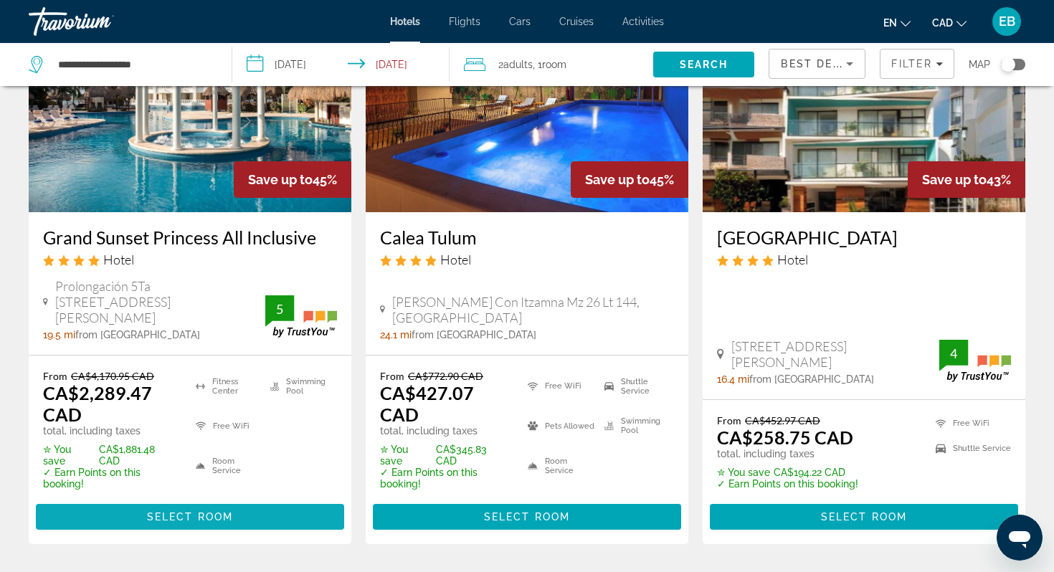
click at [206, 511] on span "Select Room" at bounding box center [190, 516] width 86 height 11
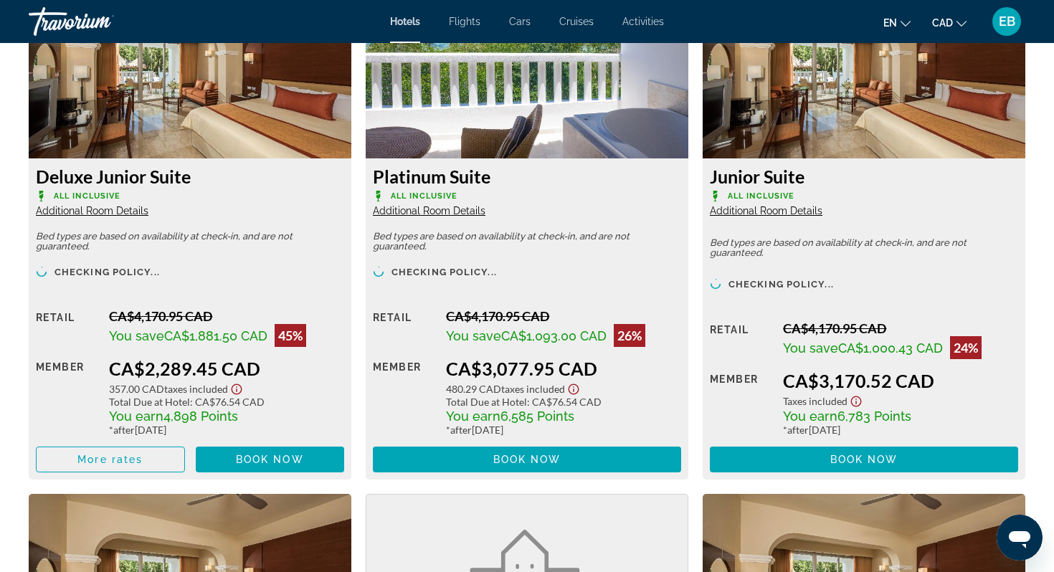
scroll to position [2045, 0]
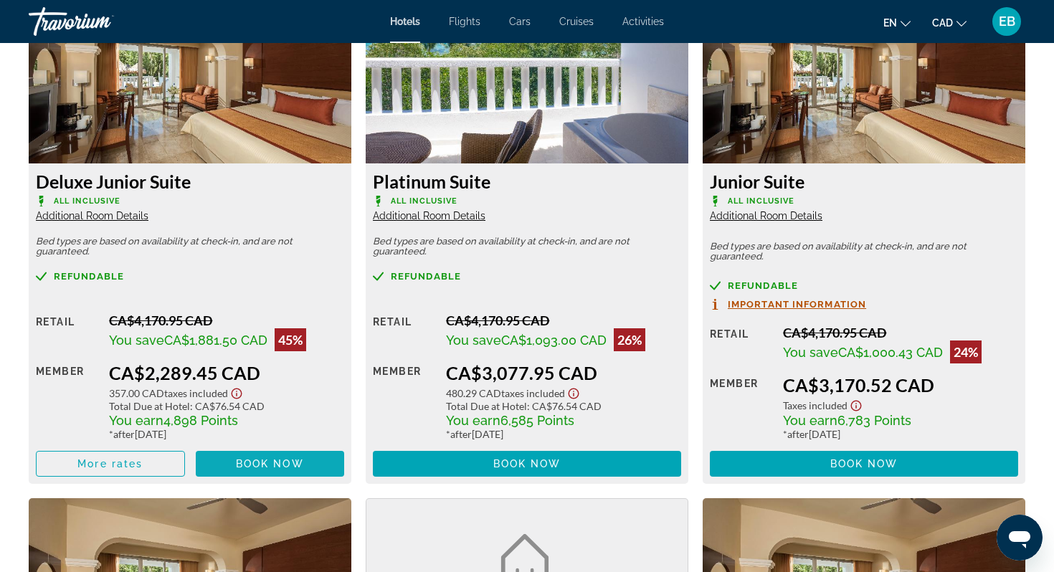
click at [264, 467] on span "Book now" at bounding box center [270, 463] width 68 height 11
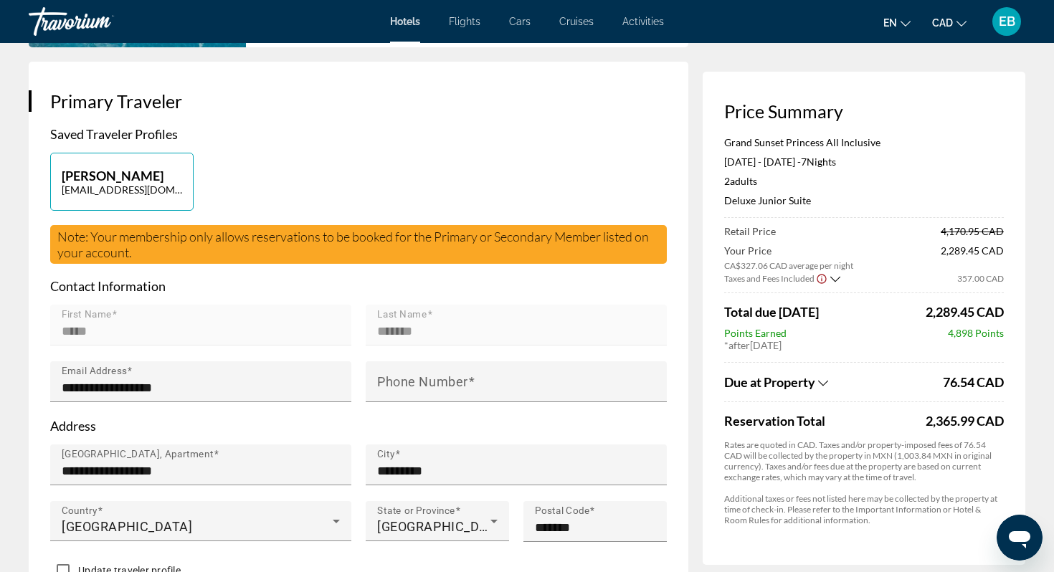
scroll to position [274, 0]
